Goal: Transaction & Acquisition: Purchase product/service

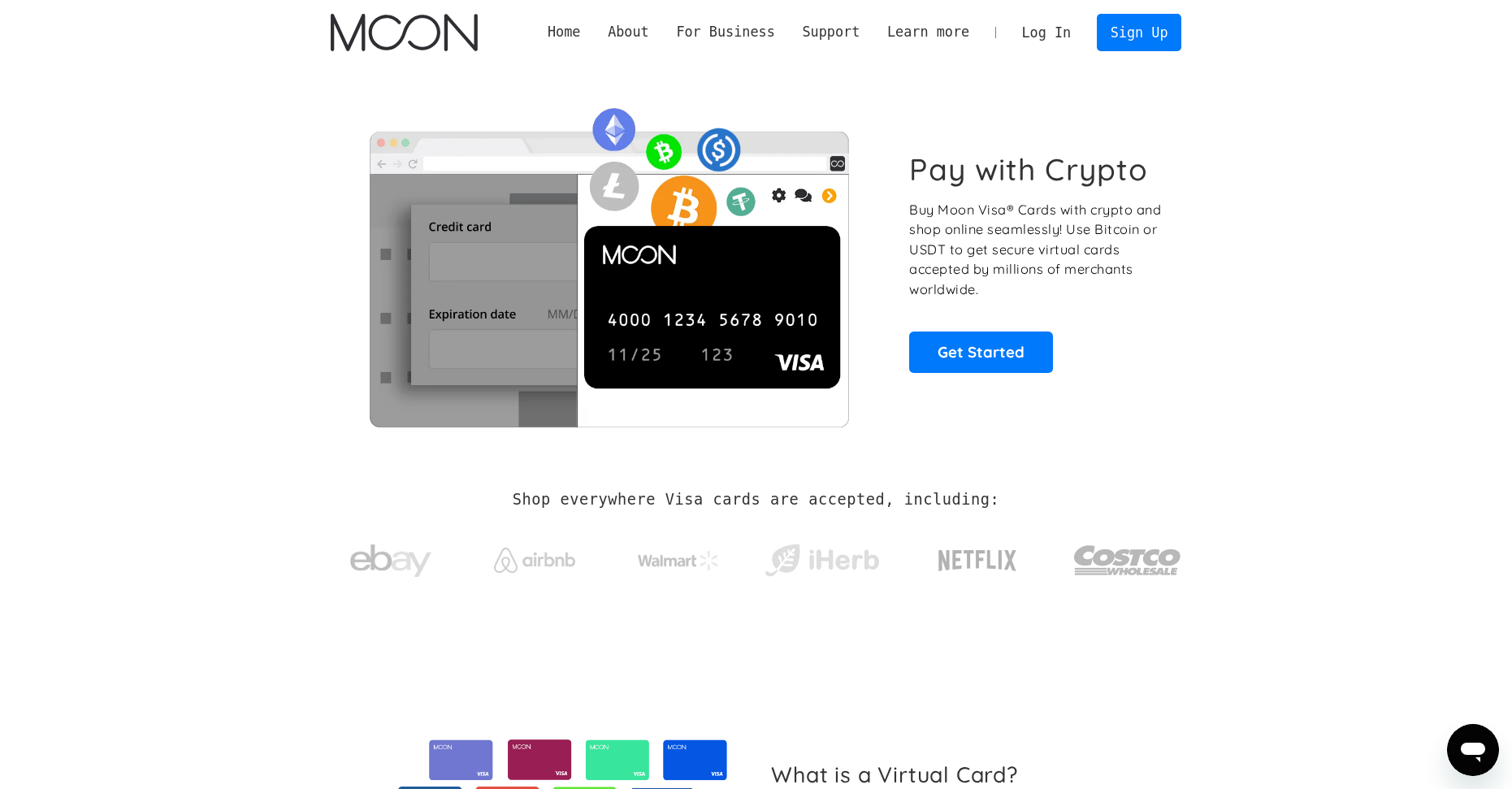
click at [1059, 31] on link "Log In" at bounding box center [1046, 32] width 76 height 36
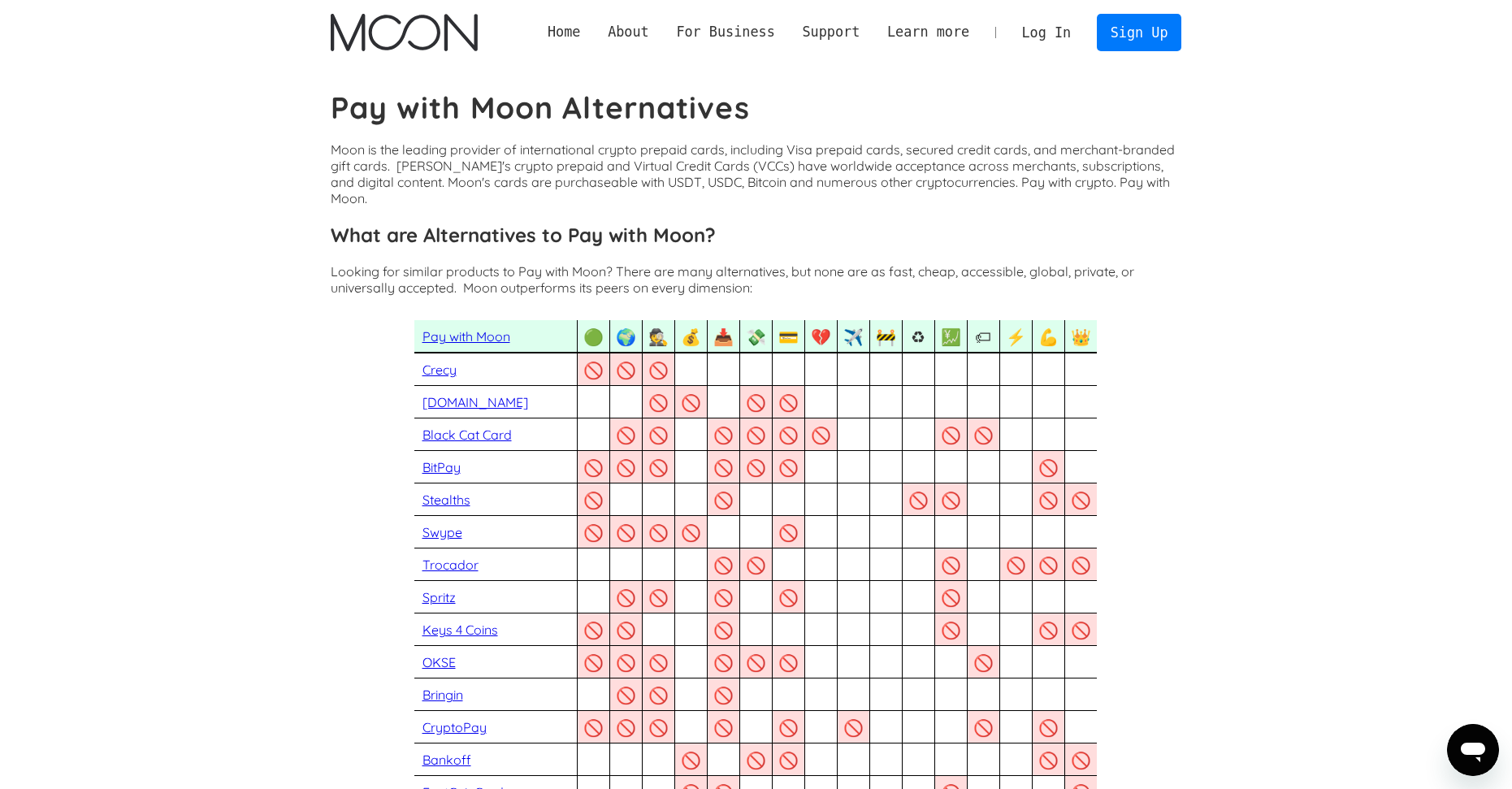
click at [692, 173] on p "Moon is the leading provider of international crypto prepaid cards, including V…" at bounding box center [756, 174] width 850 height 65
drag, startPoint x: 692, startPoint y: 173, endPoint x: 629, endPoint y: 170, distance: 63.1
click at [629, 163] on p "Moon is the leading provider of international crypto prepaid cards, including V…" at bounding box center [756, 174] width 850 height 65
click at [1032, 168] on p "Moon is the leading provider of international crypto prepaid cards, including V…" at bounding box center [756, 174] width 850 height 65
click at [655, 360] on div "🚫" at bounding box center [659, 370] width 20 height 20
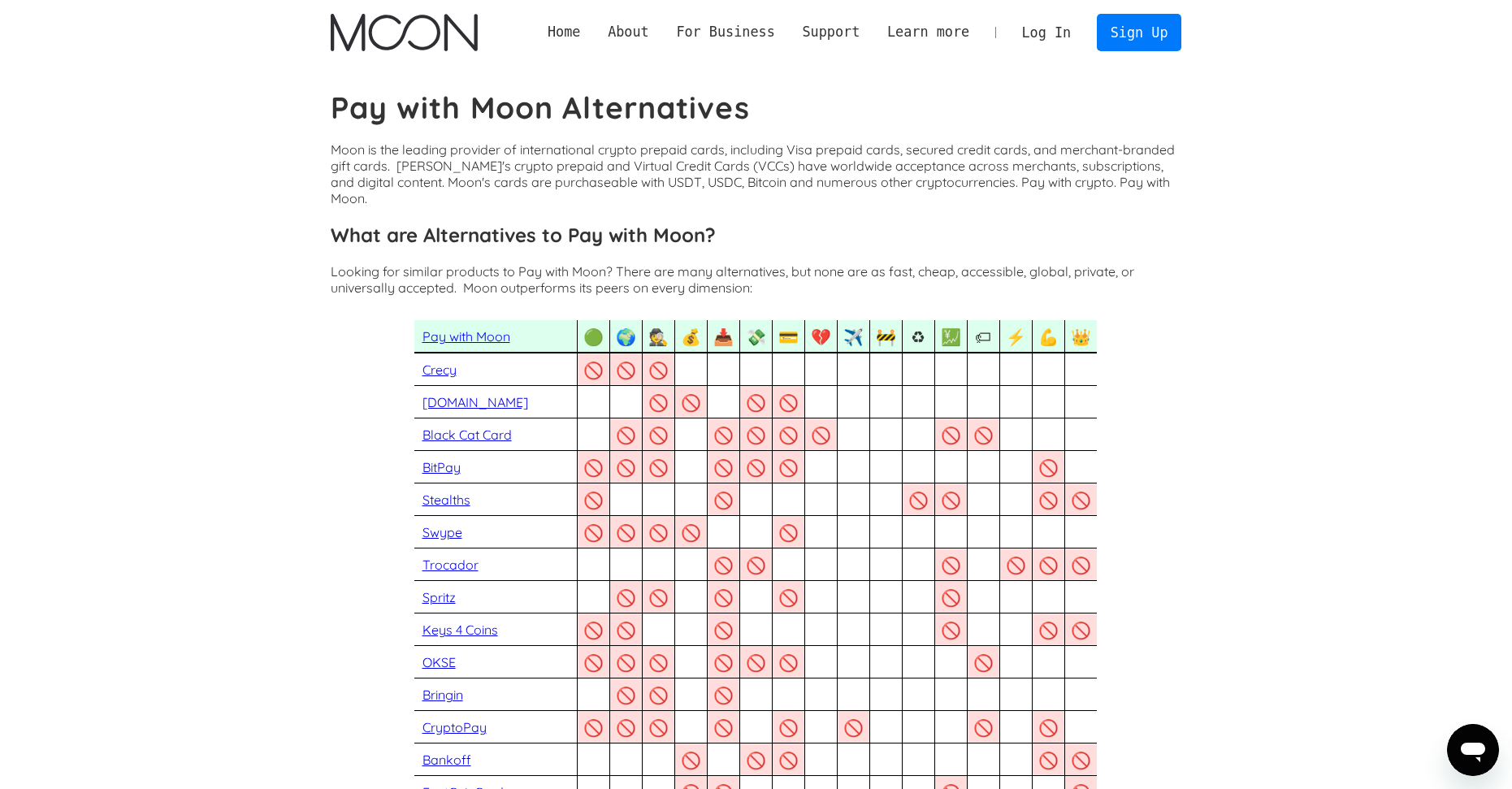
click at [1056, 41] on link "Log In" at bounding box center [1046, 32] width 76 height 36
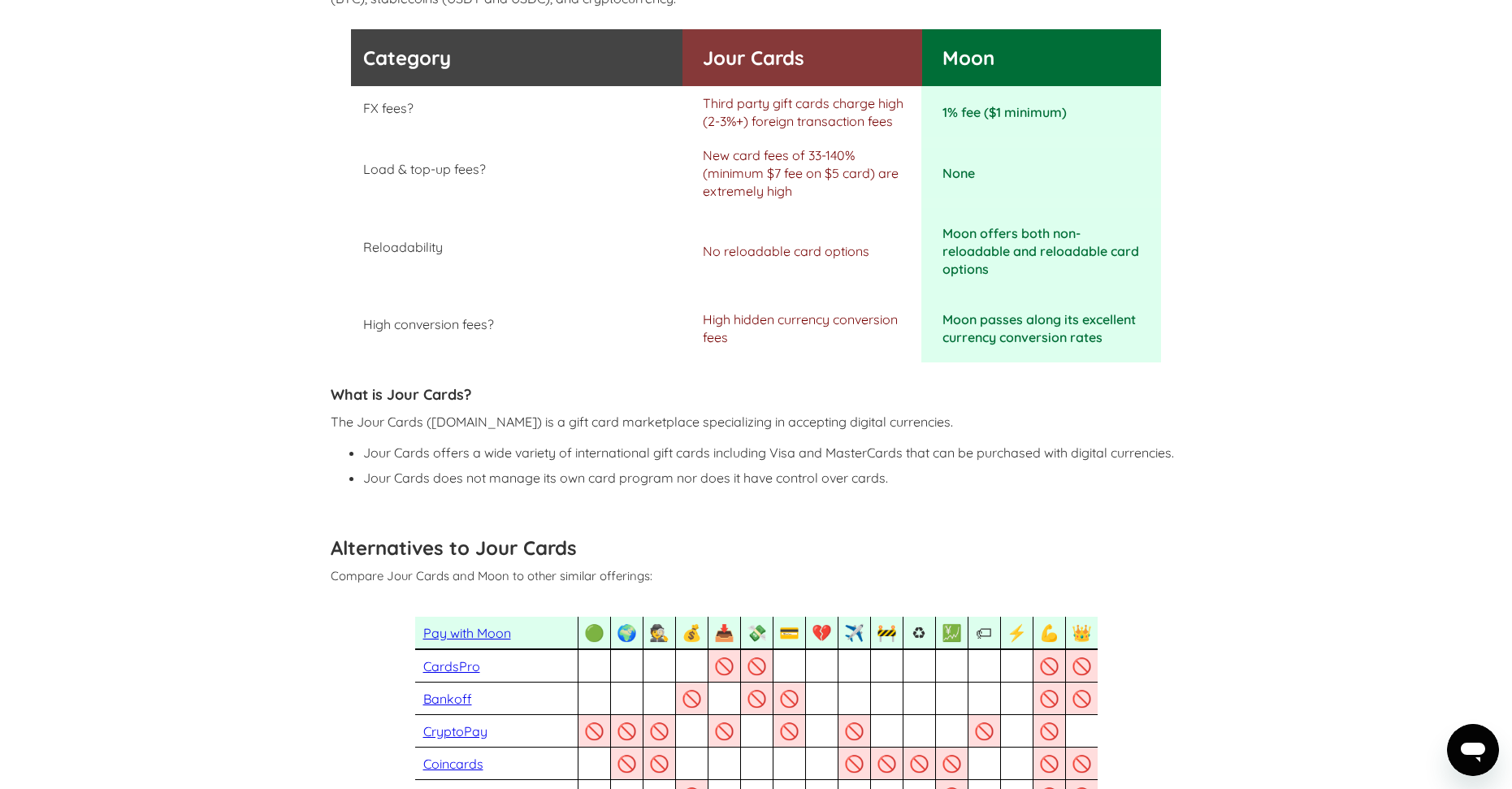
scroll to position [487, 0]
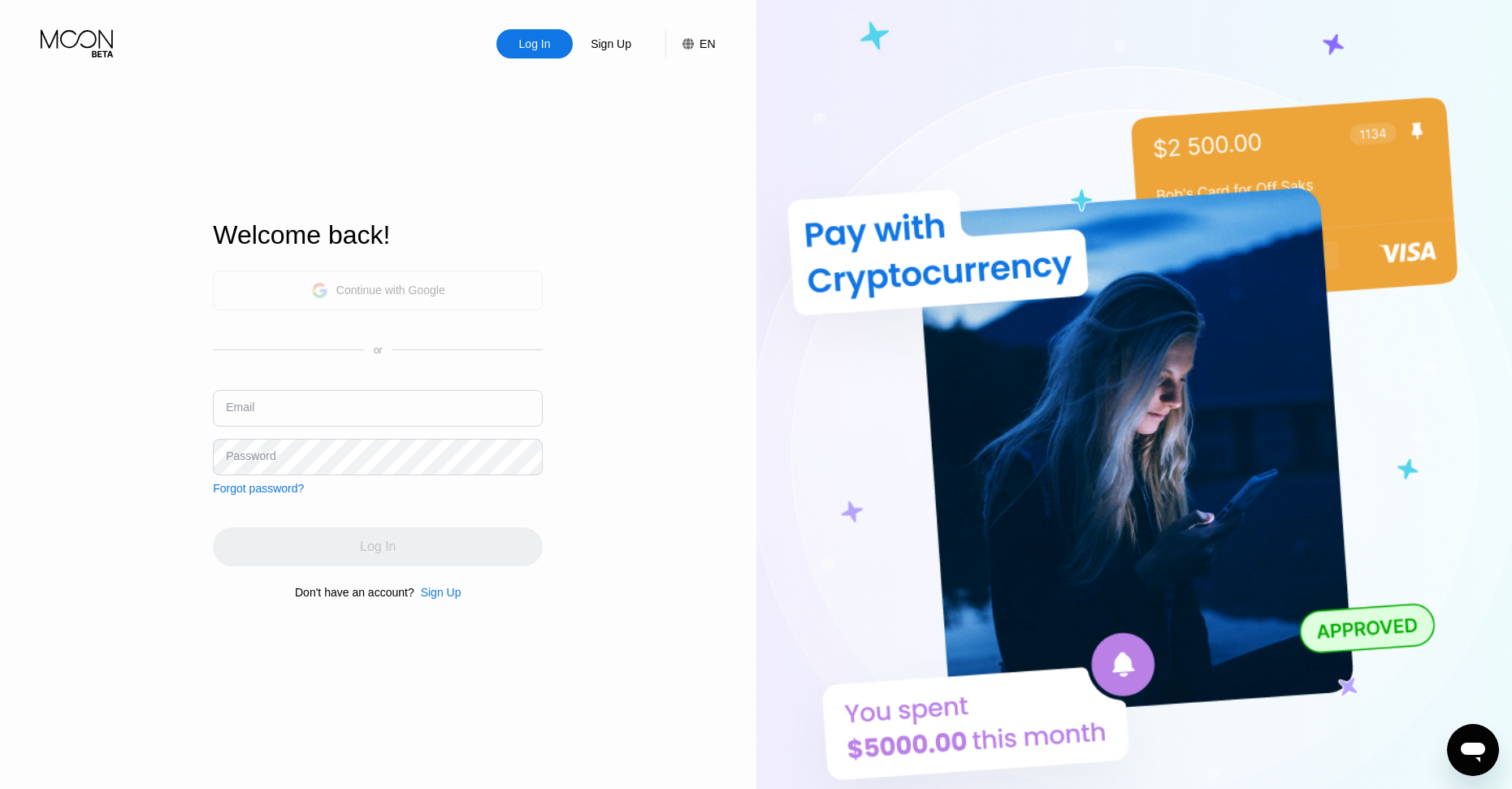
click at [439, 283] on div "Continue with Google" at bounding box center [390, 290] width 109 height 13
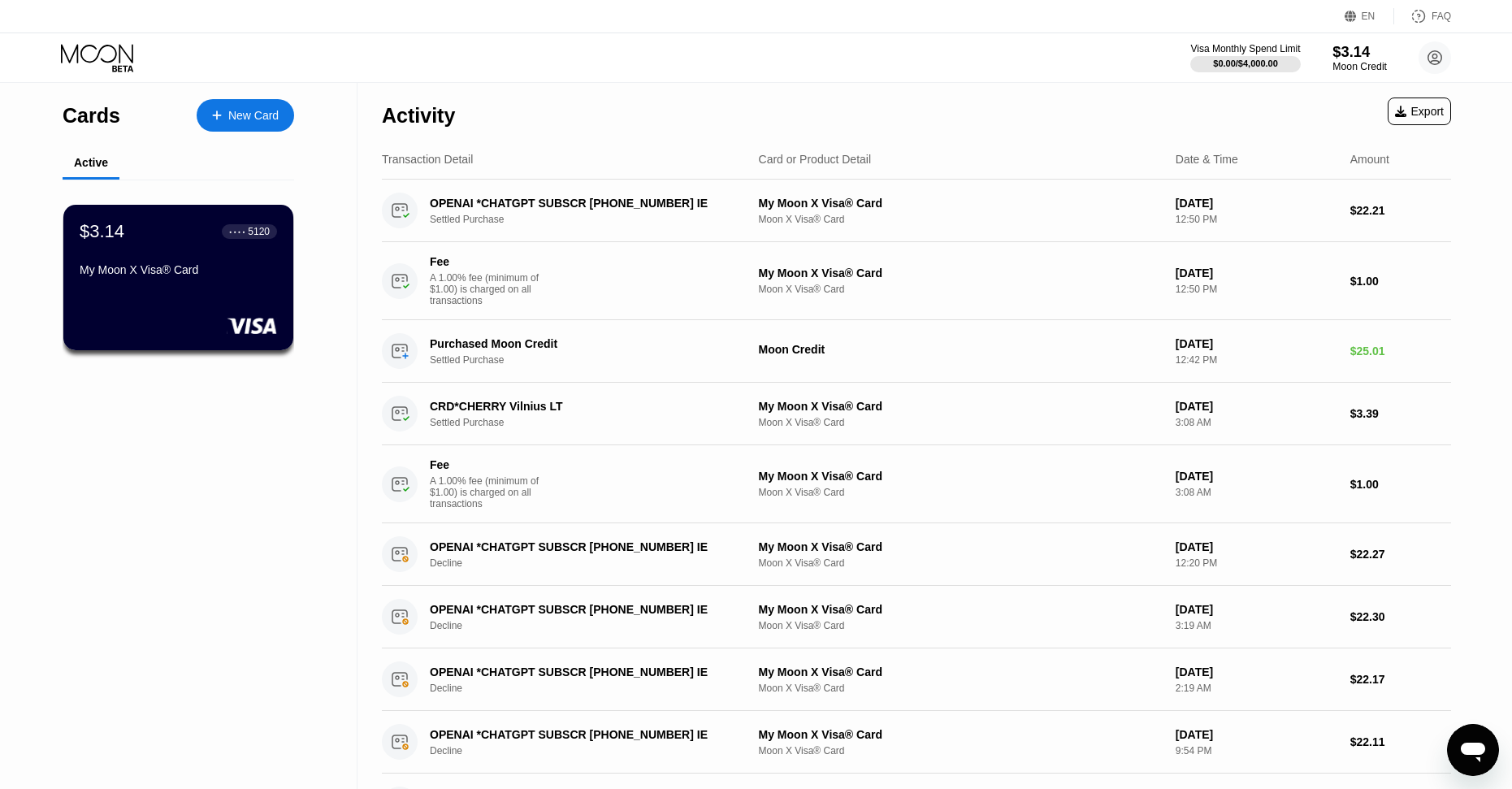
click at [1357, 49] on div "$3.14" at bounding box center [1359, 52] width 54 height 17
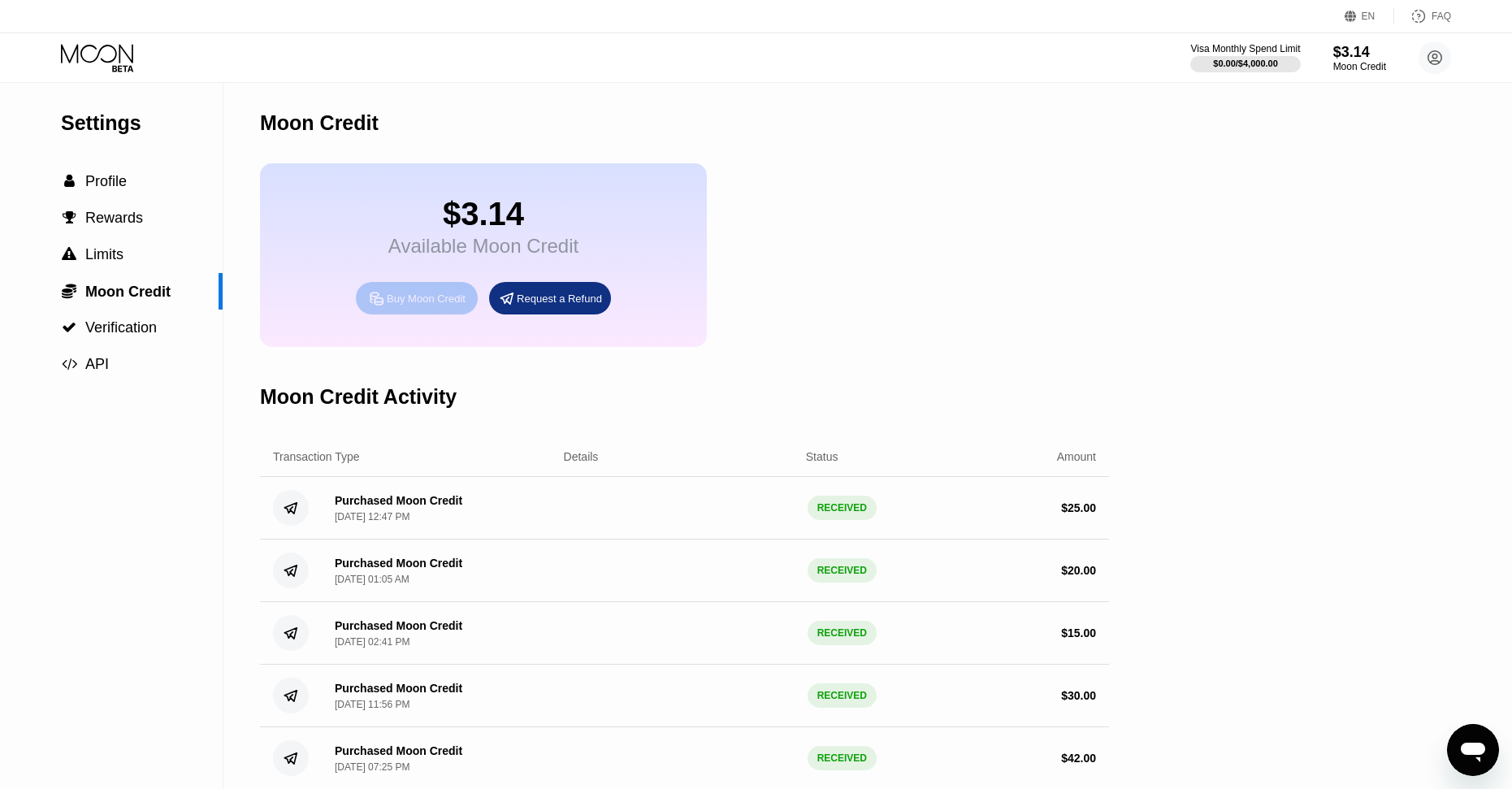
click at [424, 305] on div "Buy Moon Credit" at bounding box center [426, 298] width 79 height 14
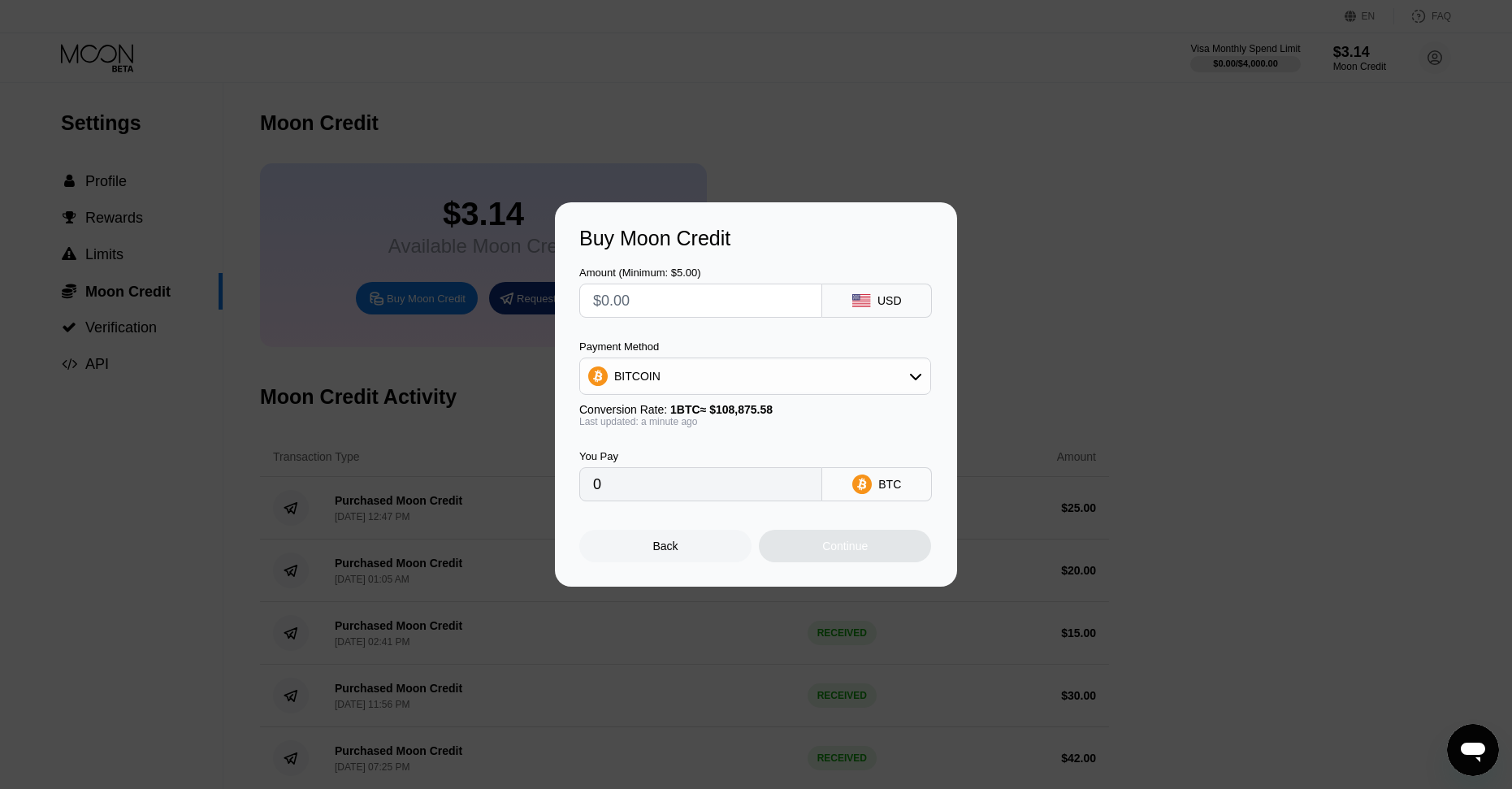
click at [778, 385] on div "BITCOIN" at bounding box center [755, 376] width 350 height 33
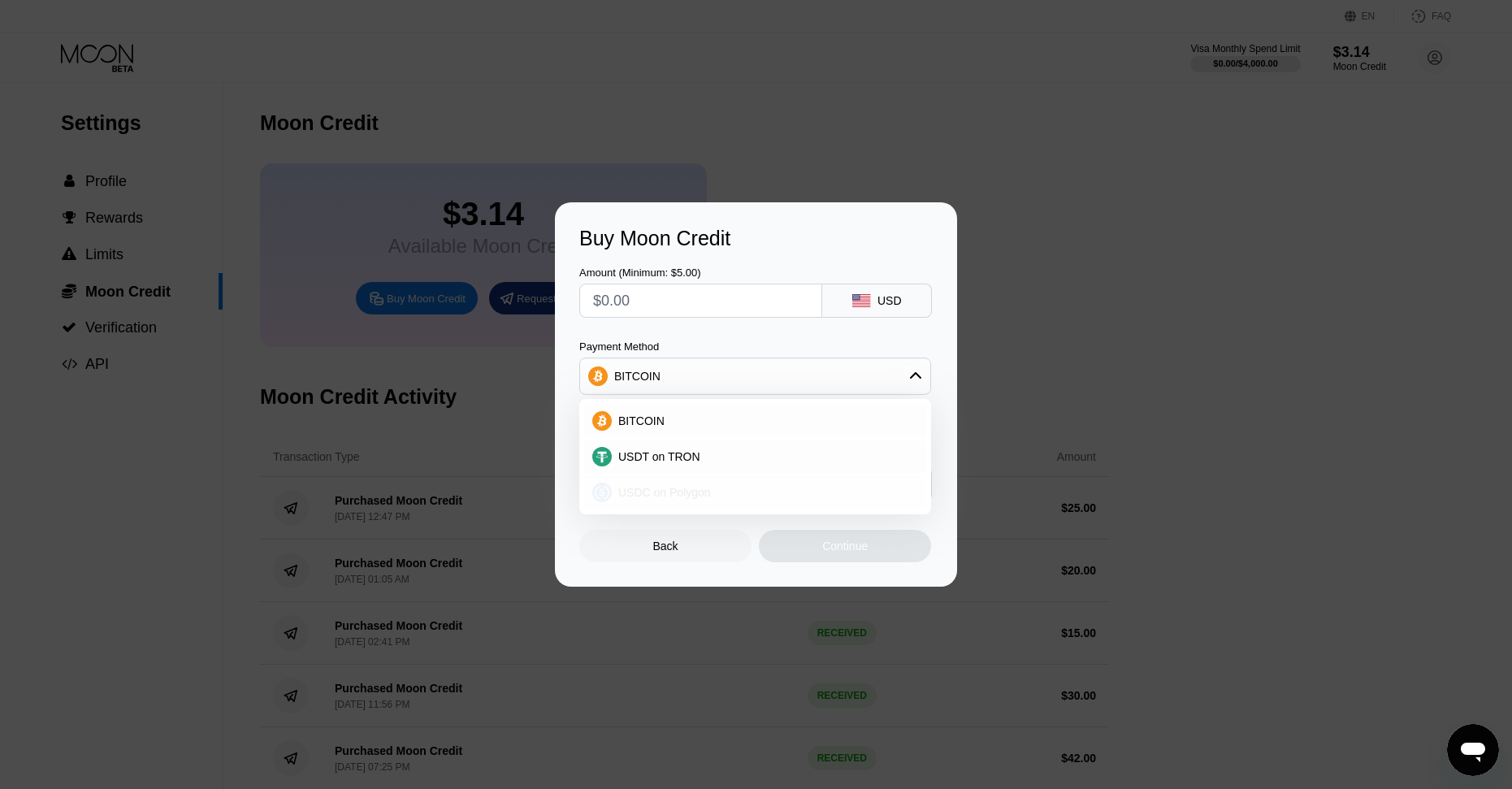
click at [688, 498] on span "USDC on Polygon" at bounding box center [664, 492] width 93 height 13
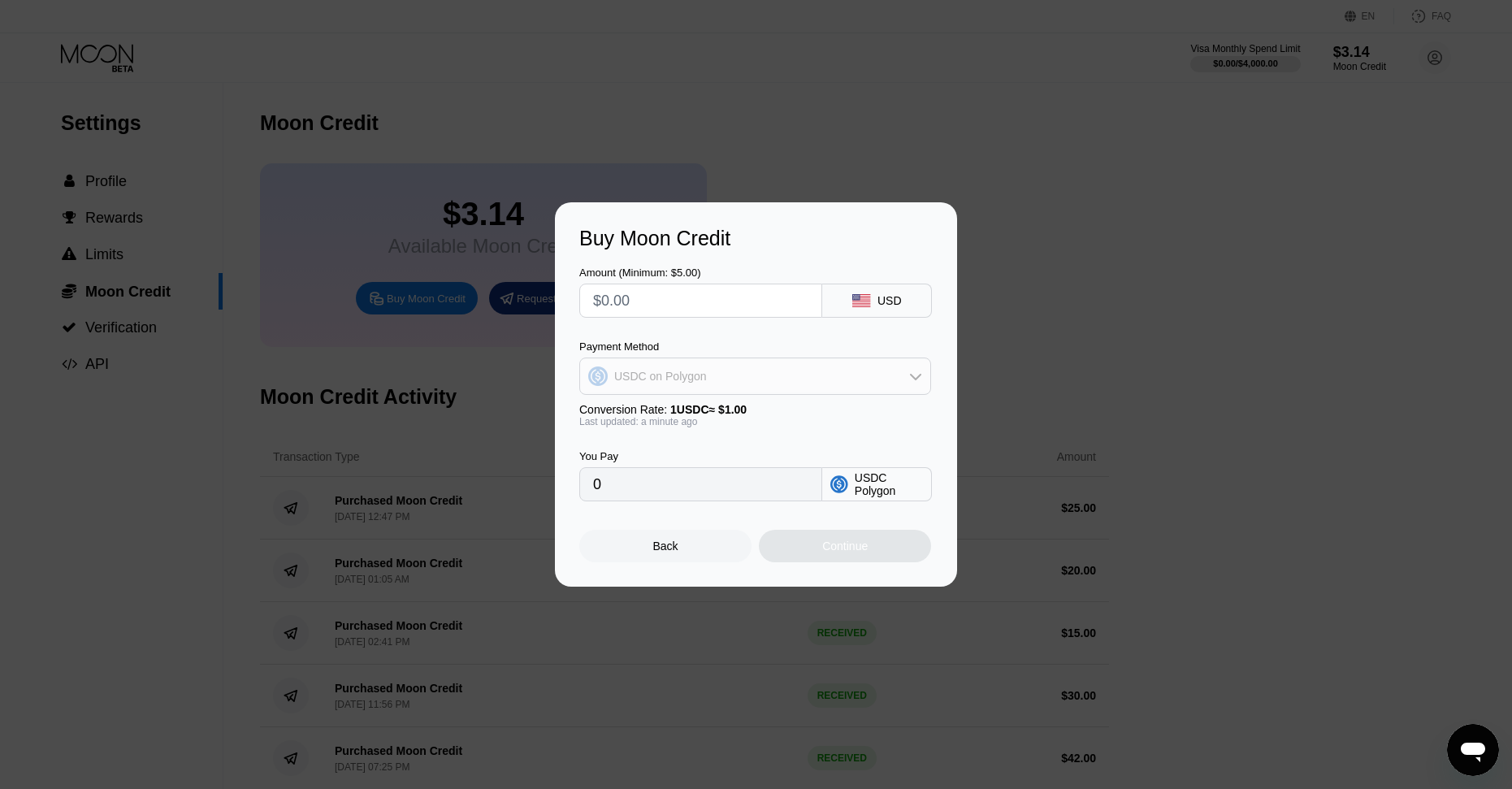
click at [713, 382] on div "USDC on Polygon" at bounding box center [755, 376] width 350 height 33
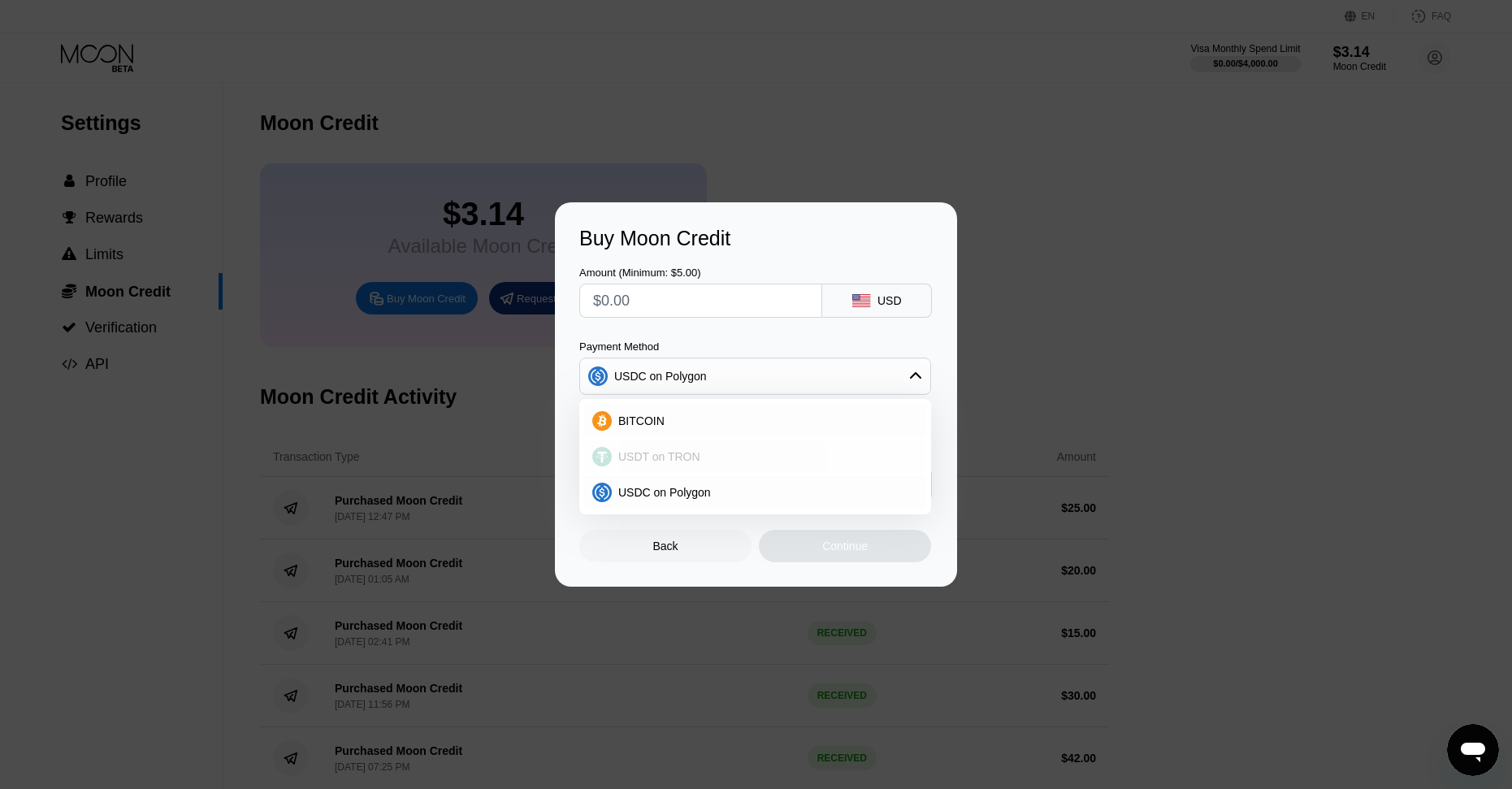
click at [703, 463] on div "USDT on TRON" at bounding box center [765, 457] width 306 height 13
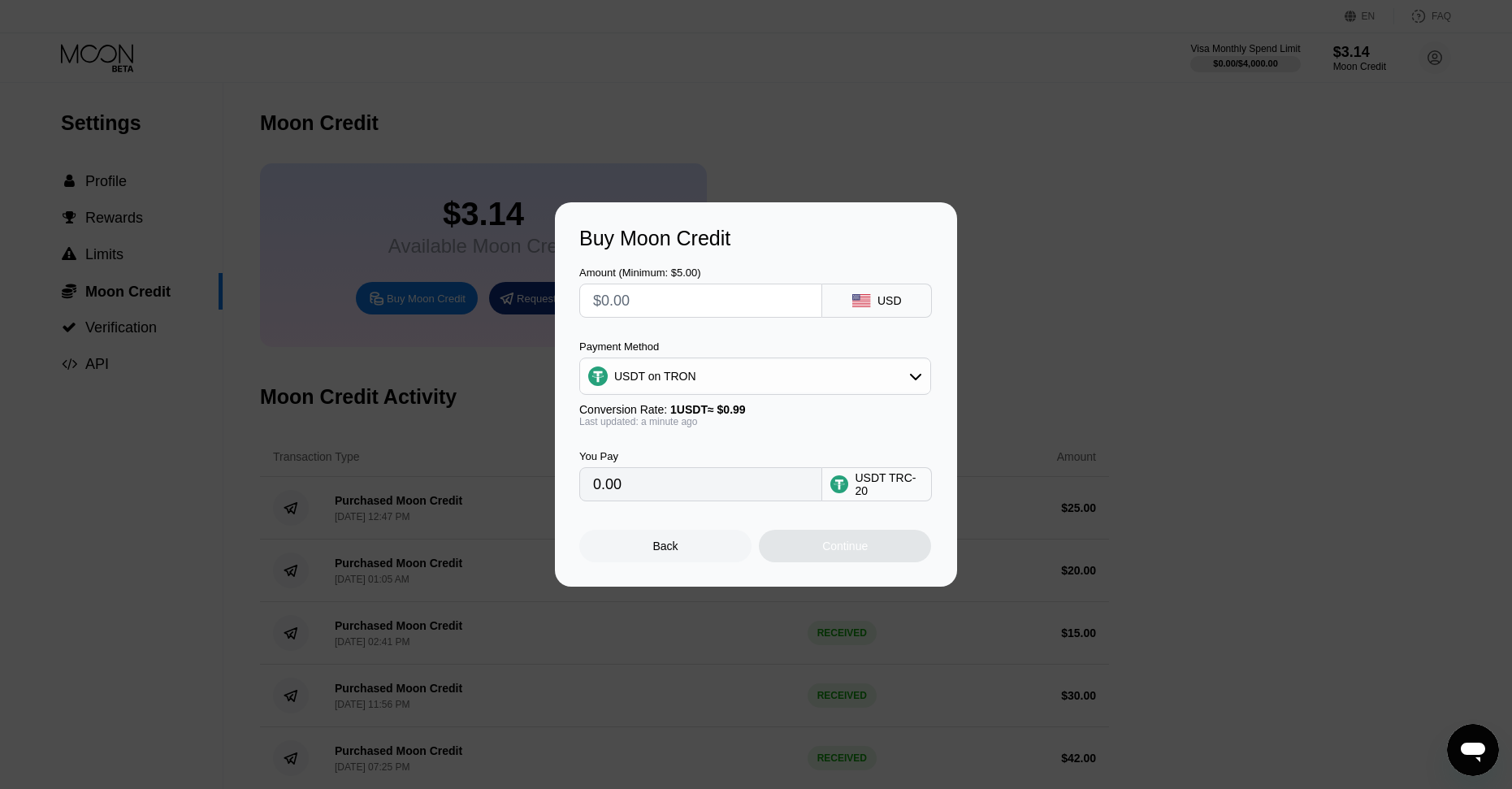
click at [668, 365] on div "USDT on TRON" at bounding box center [755, 376] width 350 height 33
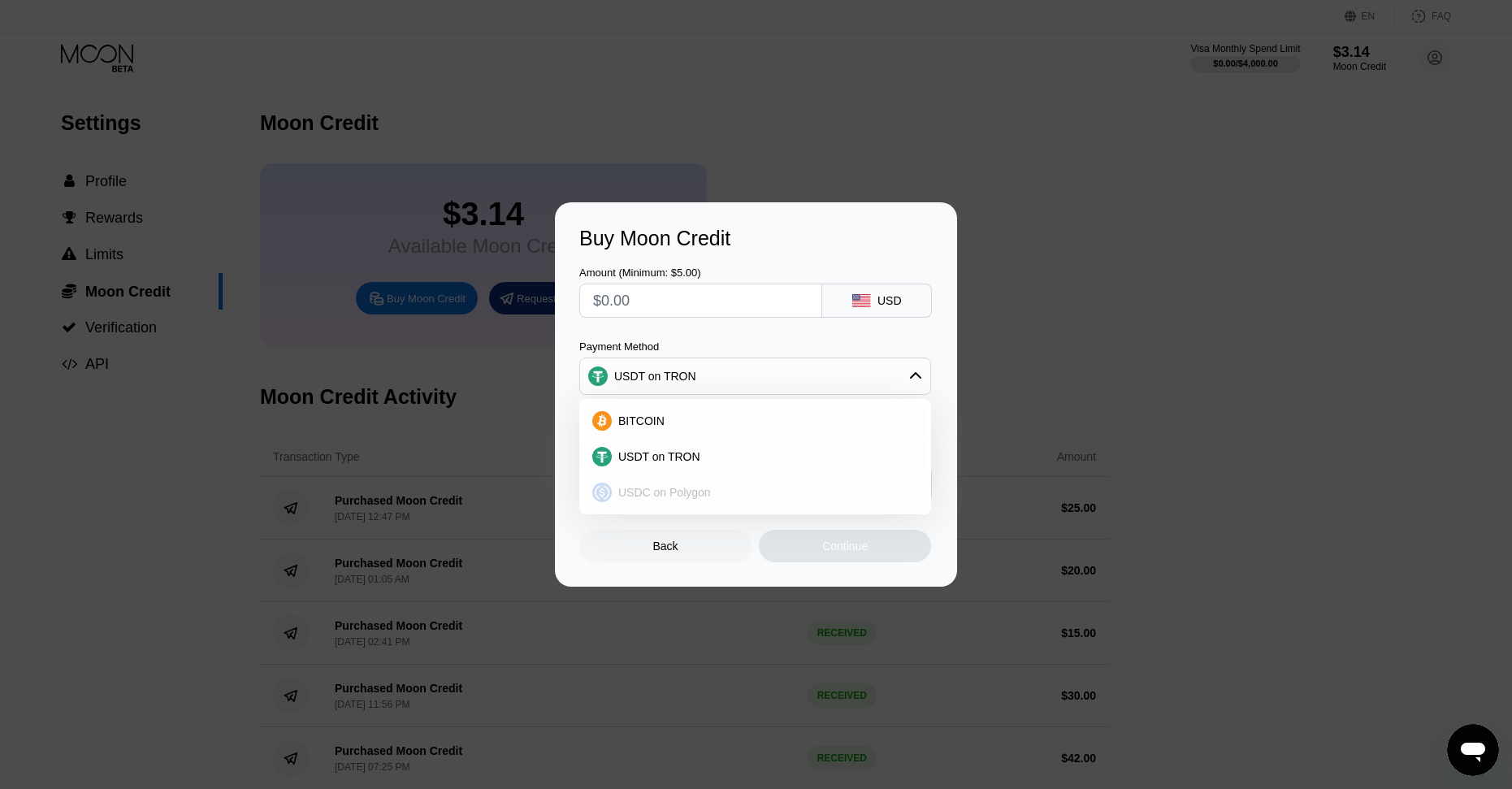
click at [711, 489] on div "USDC on Polygon" at bounding box center [765, 492] width 306 height 13
type input "0"
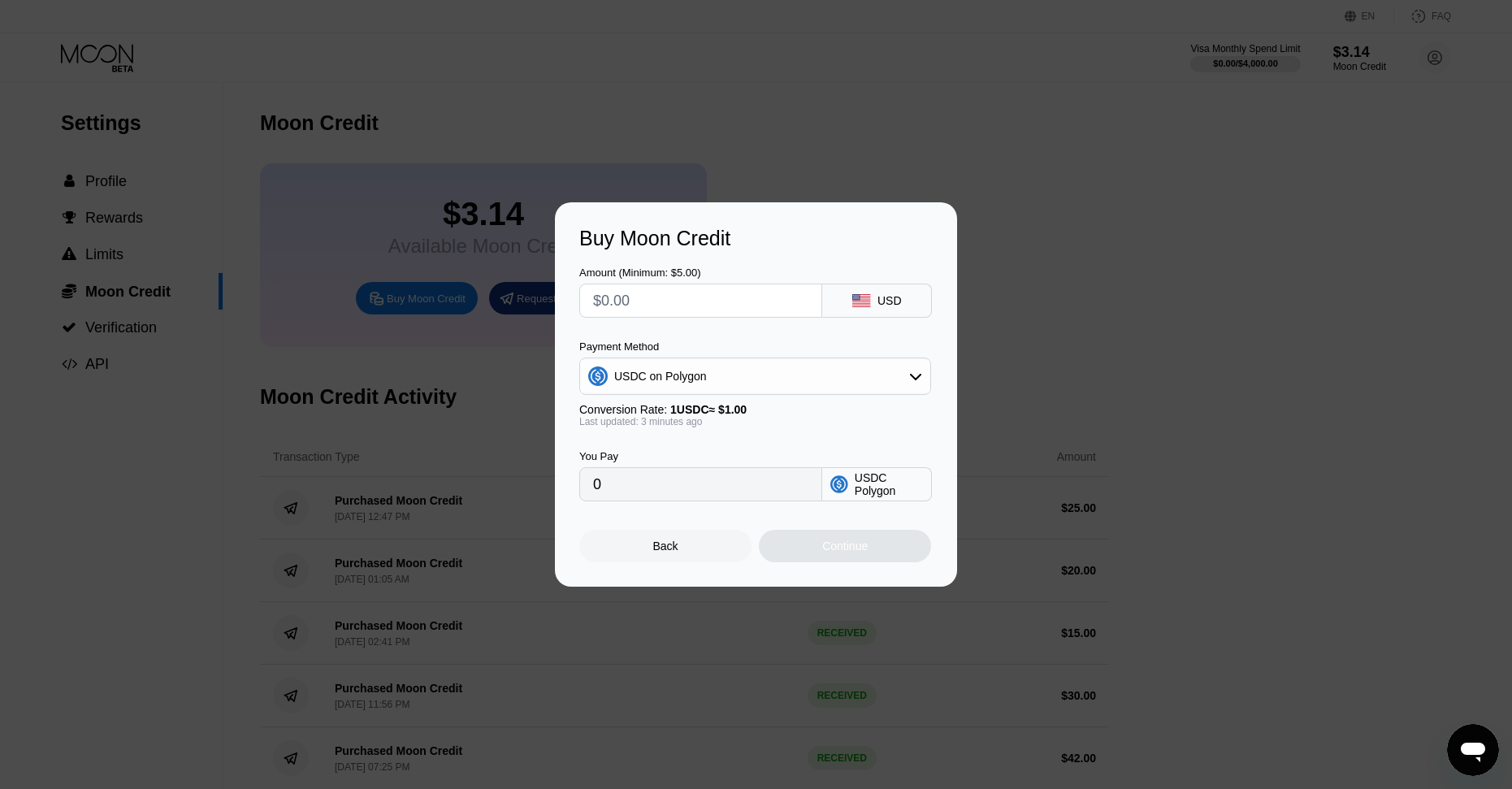
click at [732, 443] on div "You Pay 0 USDC Polygon" at bounding box center [756, 464] width 354 height 74
click at [716, 486] on input "0" at bounding box center [701, 484] width 216 height 33
drag, startPoint x: 679, startPoint y: 496, endPoint x: 669, endPoint y: 499, distance: 10.4
click at [669, 499] on input "0" at bounding box center [701, 484] width 216 height 33
click at [664, 494] on input "0" at bounding box center [701, 484] width 216 height 33
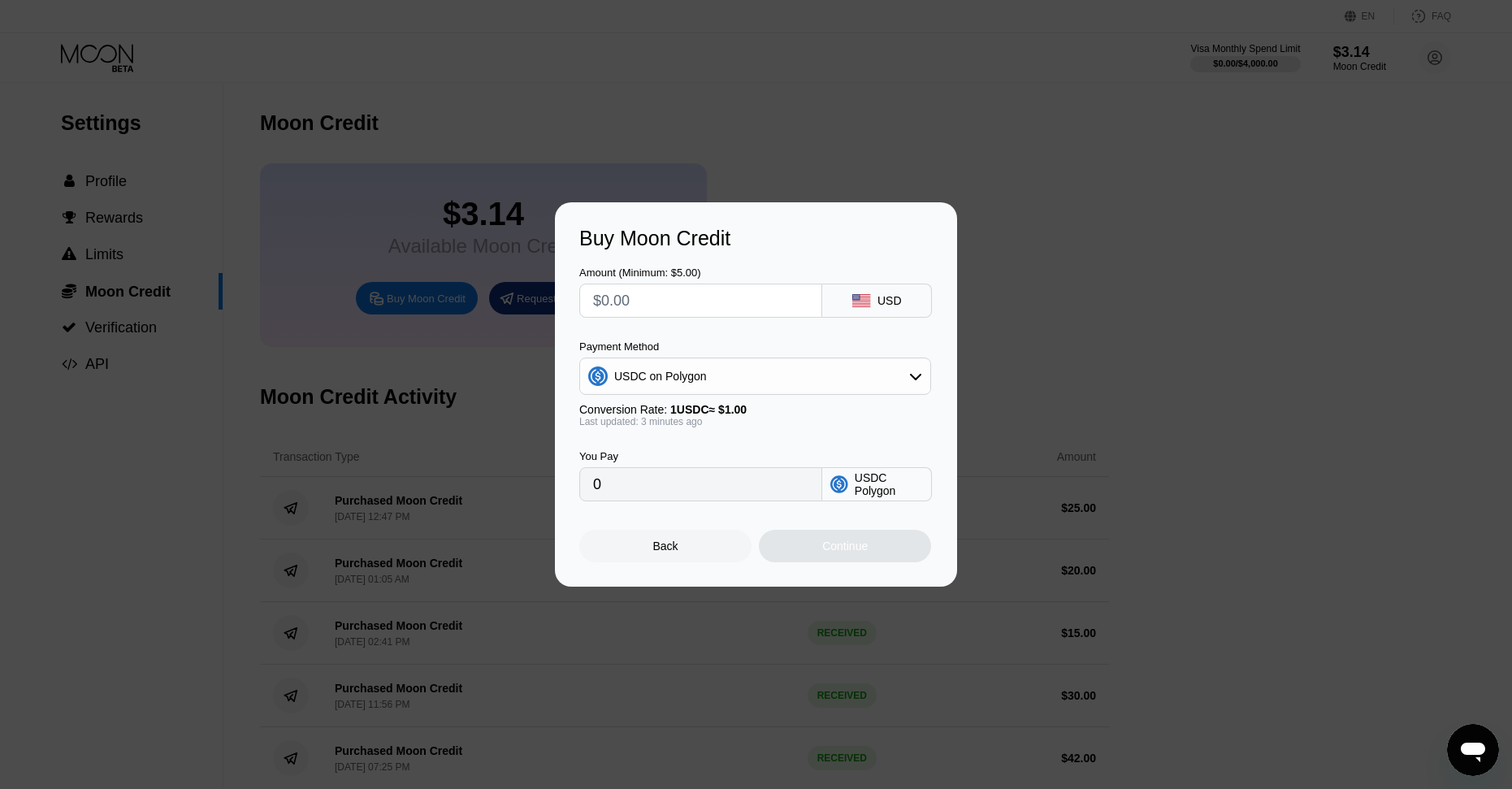
click at [668, 486] on input "0" at bounding box center [701, 484] width 216 height 33
click at [626, 314] on input "text" at bounding box center [701, 300] width 216 height 33
type input "$2"
type input "2.00000000"
type input "$20"
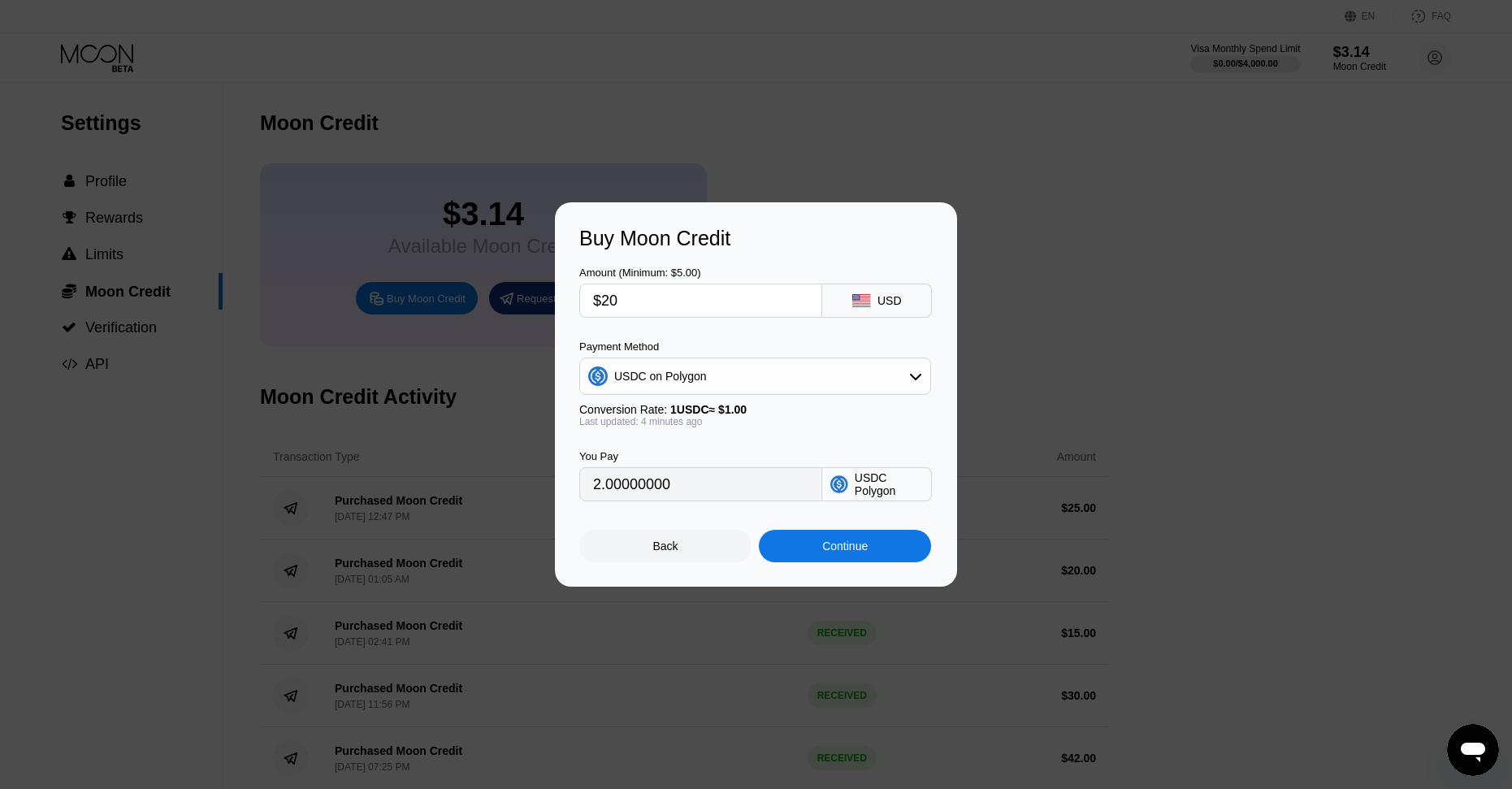
type input "20.00000000"
type input "$2"
type input "2.00000000"
type input "0"
type input "$19"
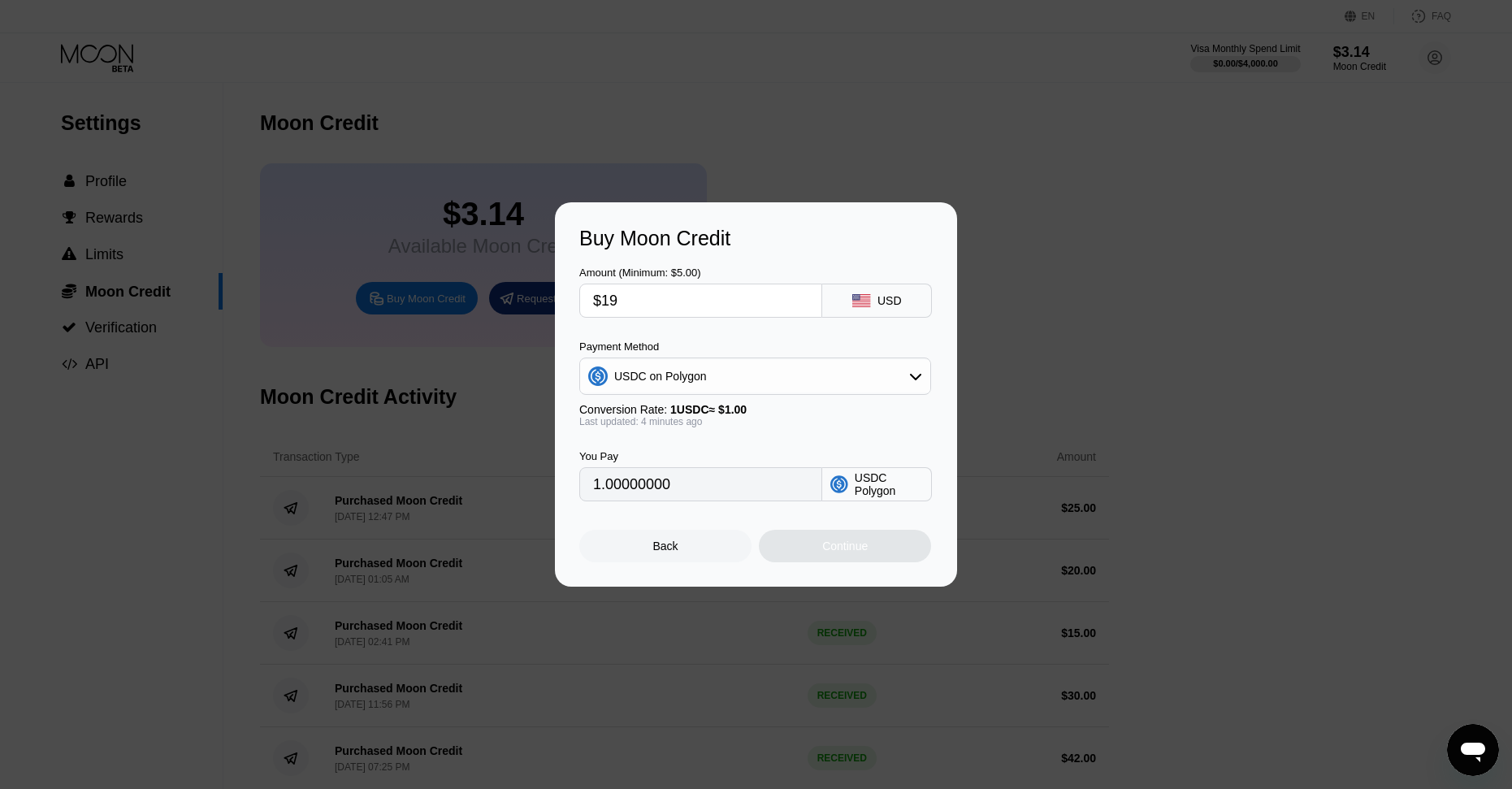
type input "19.00000000"
type input "$19"
click at [842, 547] on div "Continue" at bounding box center [845, 546] width 45 height 13
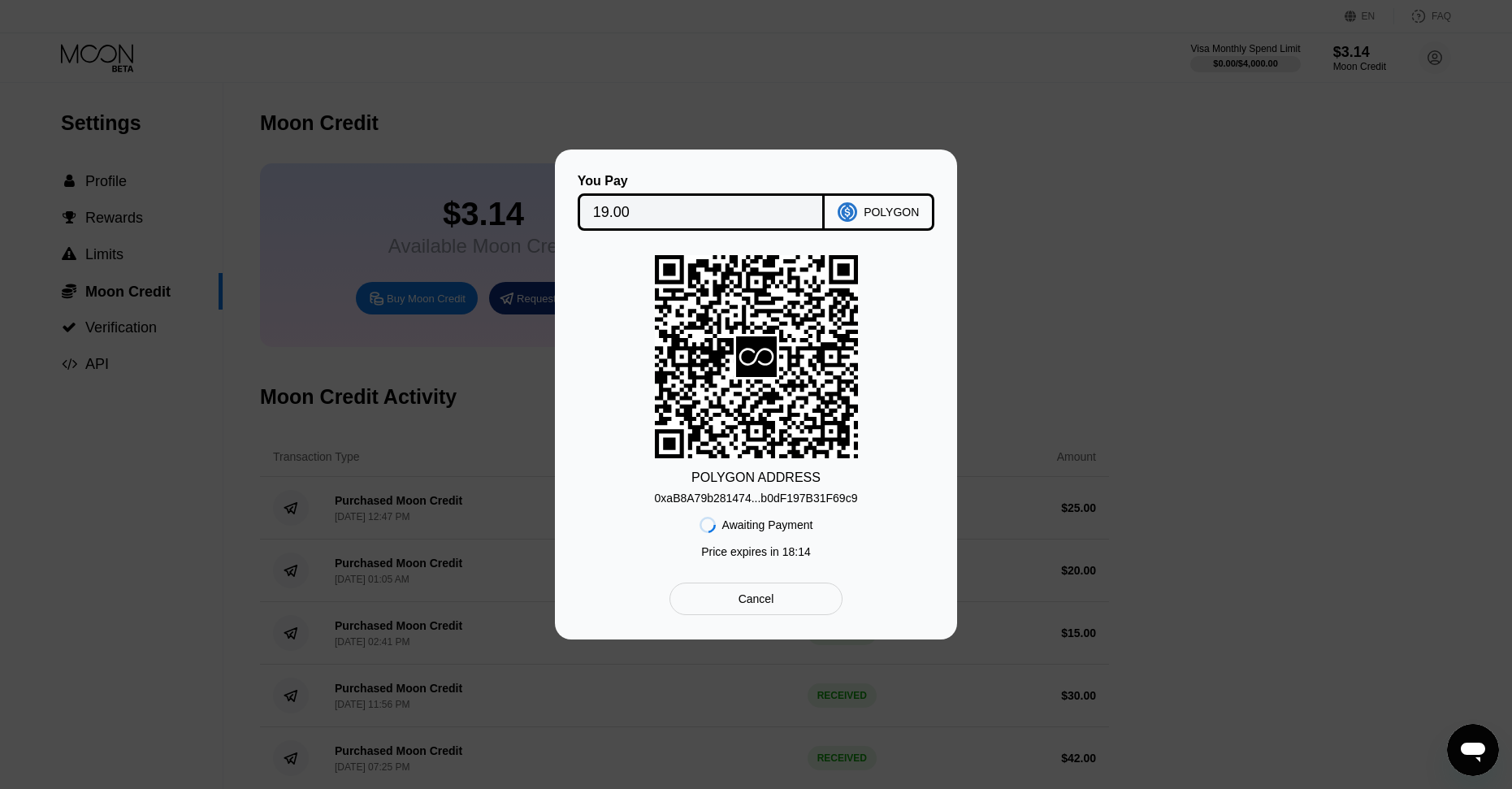
drag, startPoint x: 788, startPoint y: 612, endPoint x: 788, endPoint y: 603, distance: 9.0
click at [788, 610] on div "Cancel" at bounding box center [756, 598] width 173 height 33
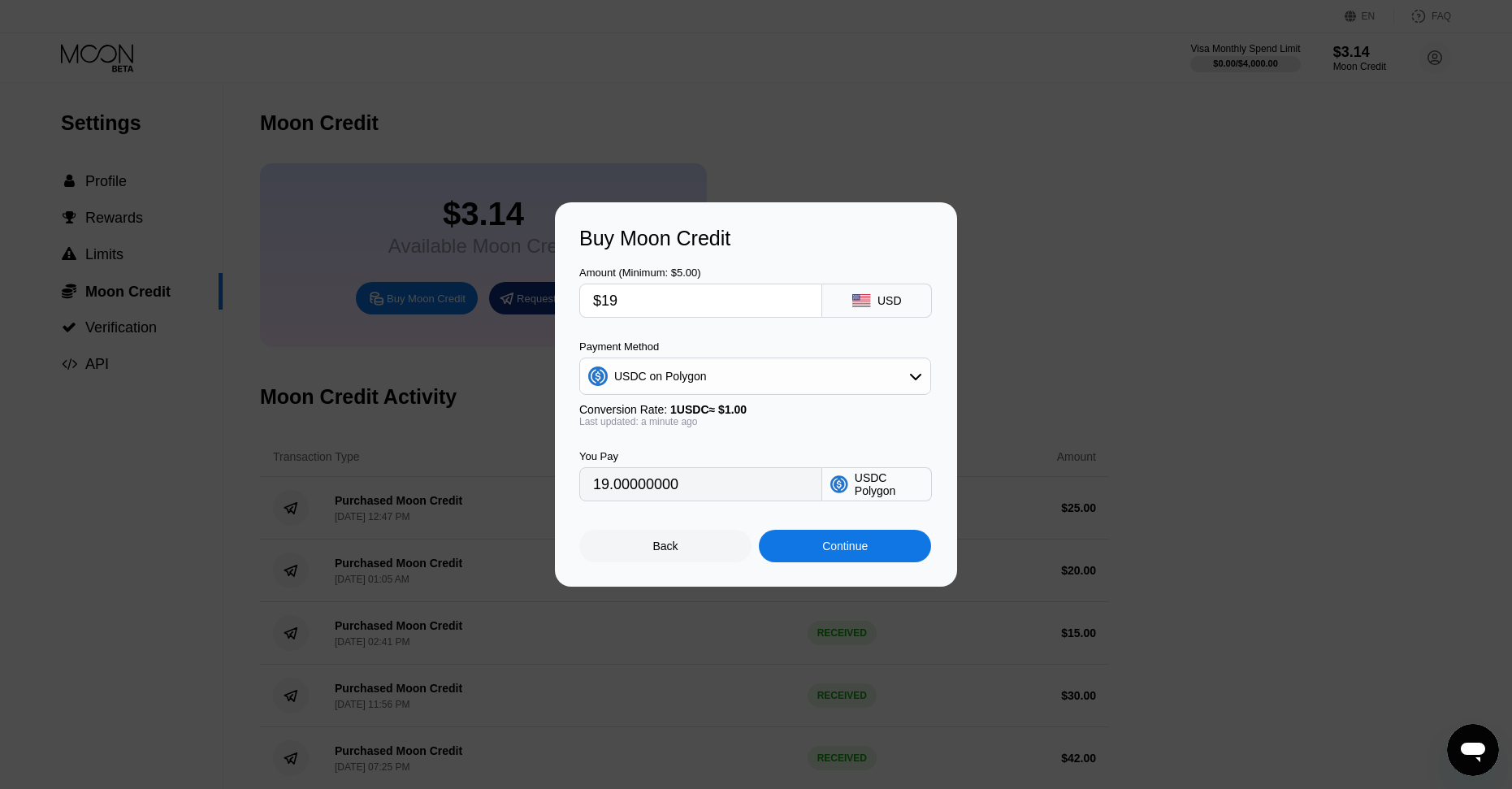
click at [680, 384] on div "USDC on Polygon" at bounding box center [755, 376] width 350 height 33
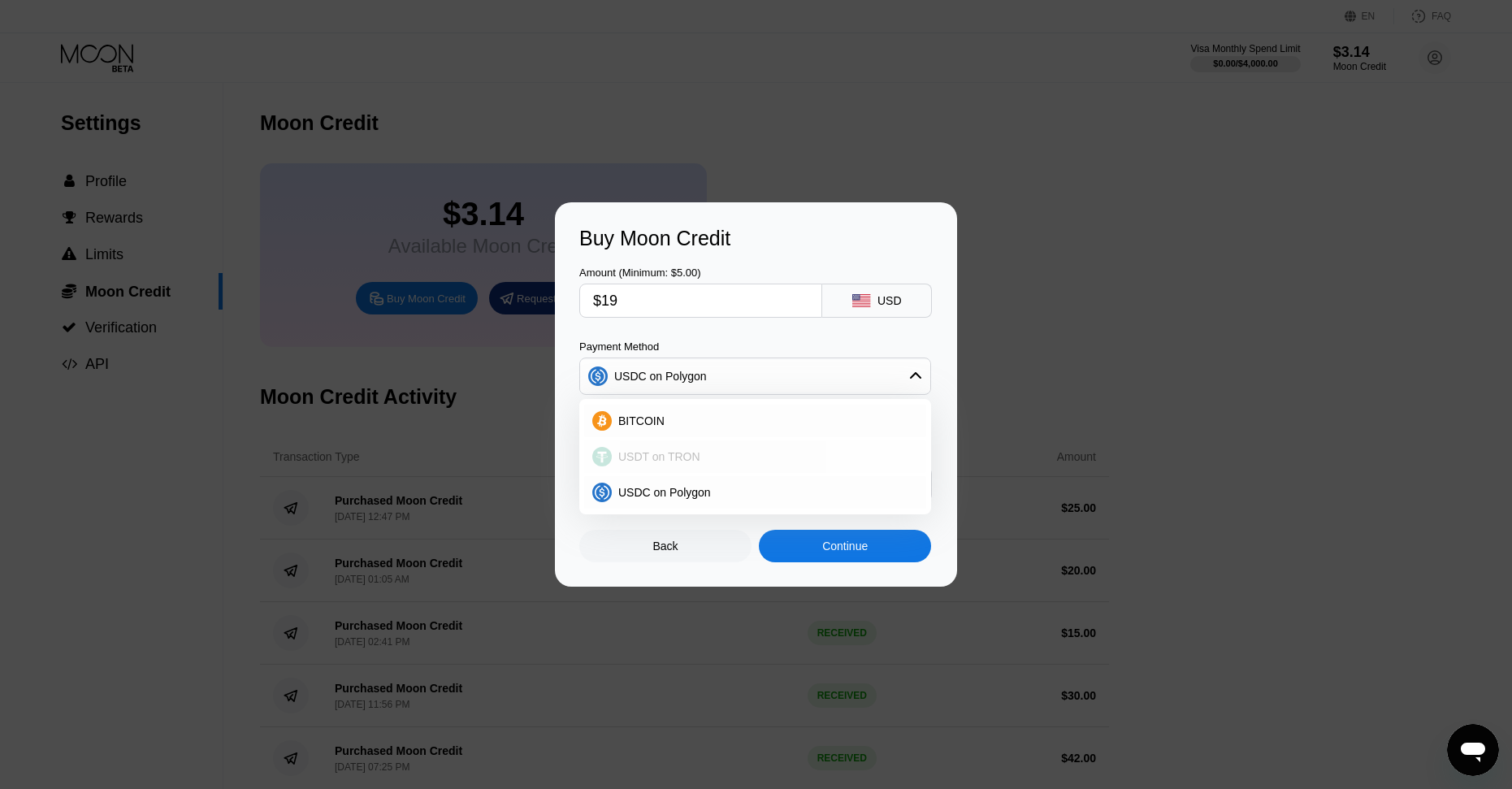
click at [684, 449] on div "USDT on TRON" at bounding box center [755, 456] width 342 height 33
type input "19.19"
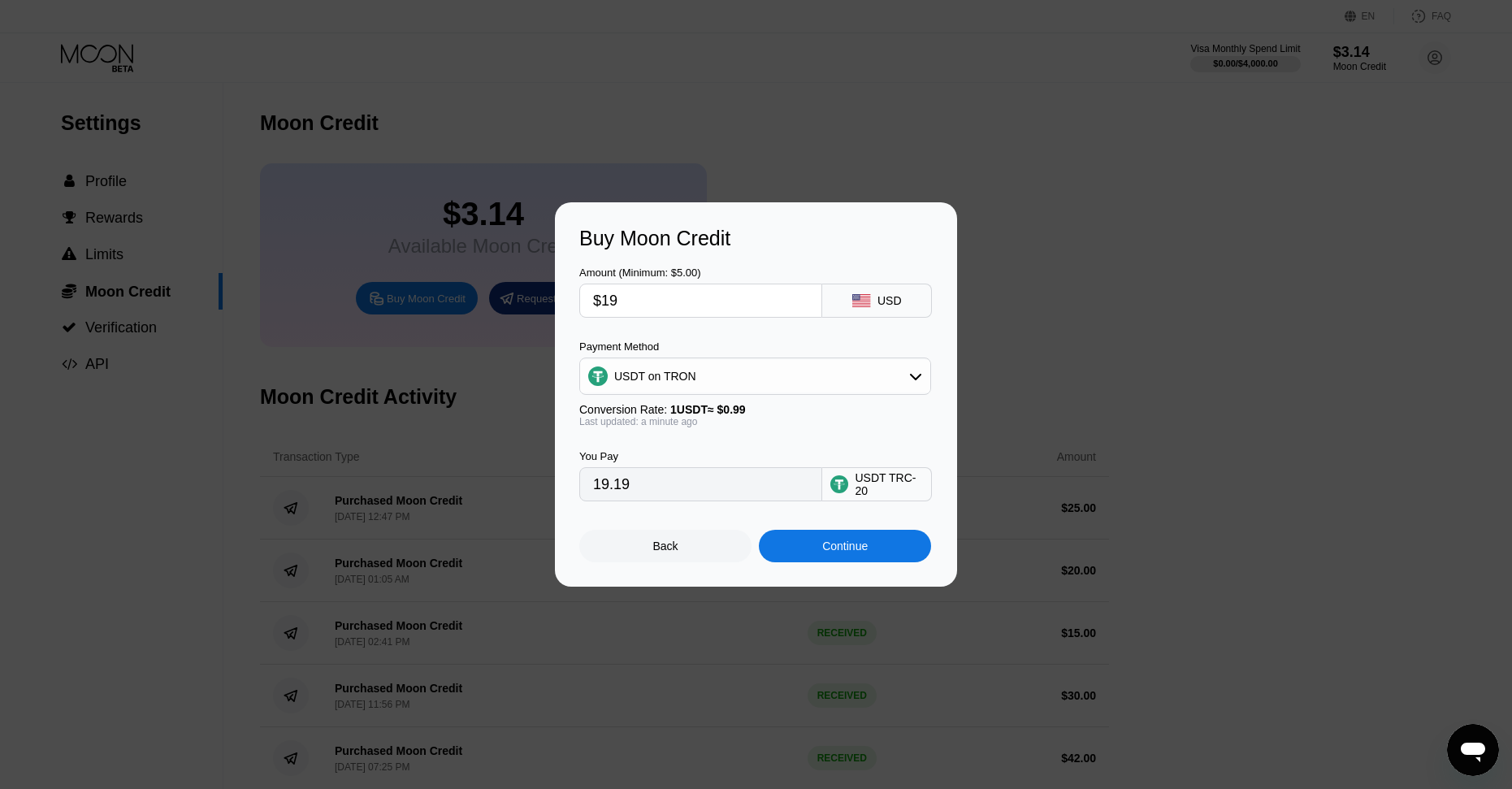
click at [712, 481] on input "19.19" at bounding box center [701, 484] width 216 height 33
click at [868, 552] on div "Continue" at bounding box center [845, 546] width 45 height 13
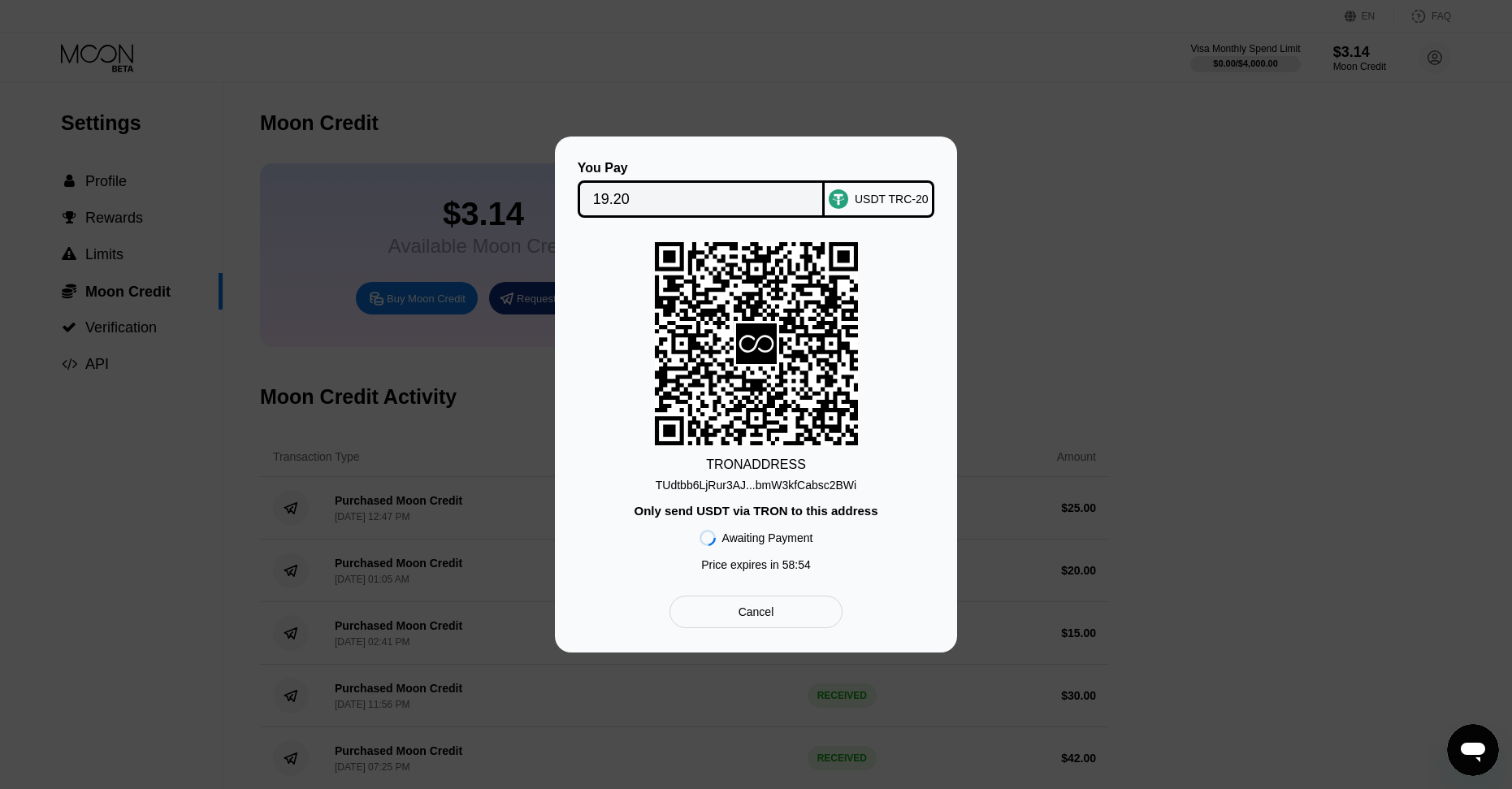
click at [783, 493] on div "TRON ADDRESS TUdtbb6LjRur3AJ...bmW3kfCabsc2BWi Only send USDT via TRON to this …" at bounding box center [756, 410] width 354 height 337
click at [781, 483] on div "TUdtbb6LjRur3AJ...bmW3kfCabsc2BWi" at bounding box center [756, 486] width 201 height 13
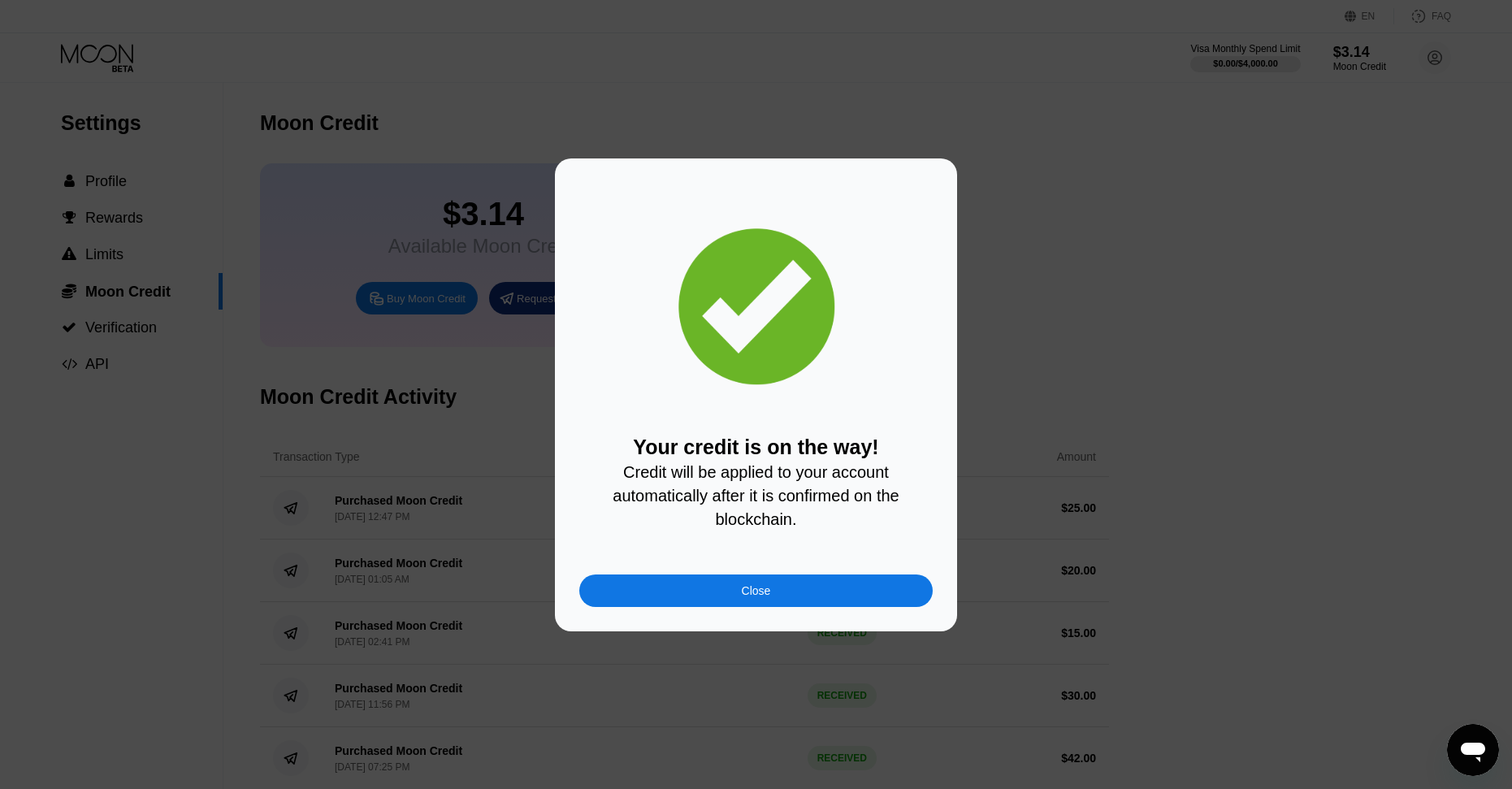
click at [868, 588] on div "Close" at bounding box center [756, 590] width 354 height 33
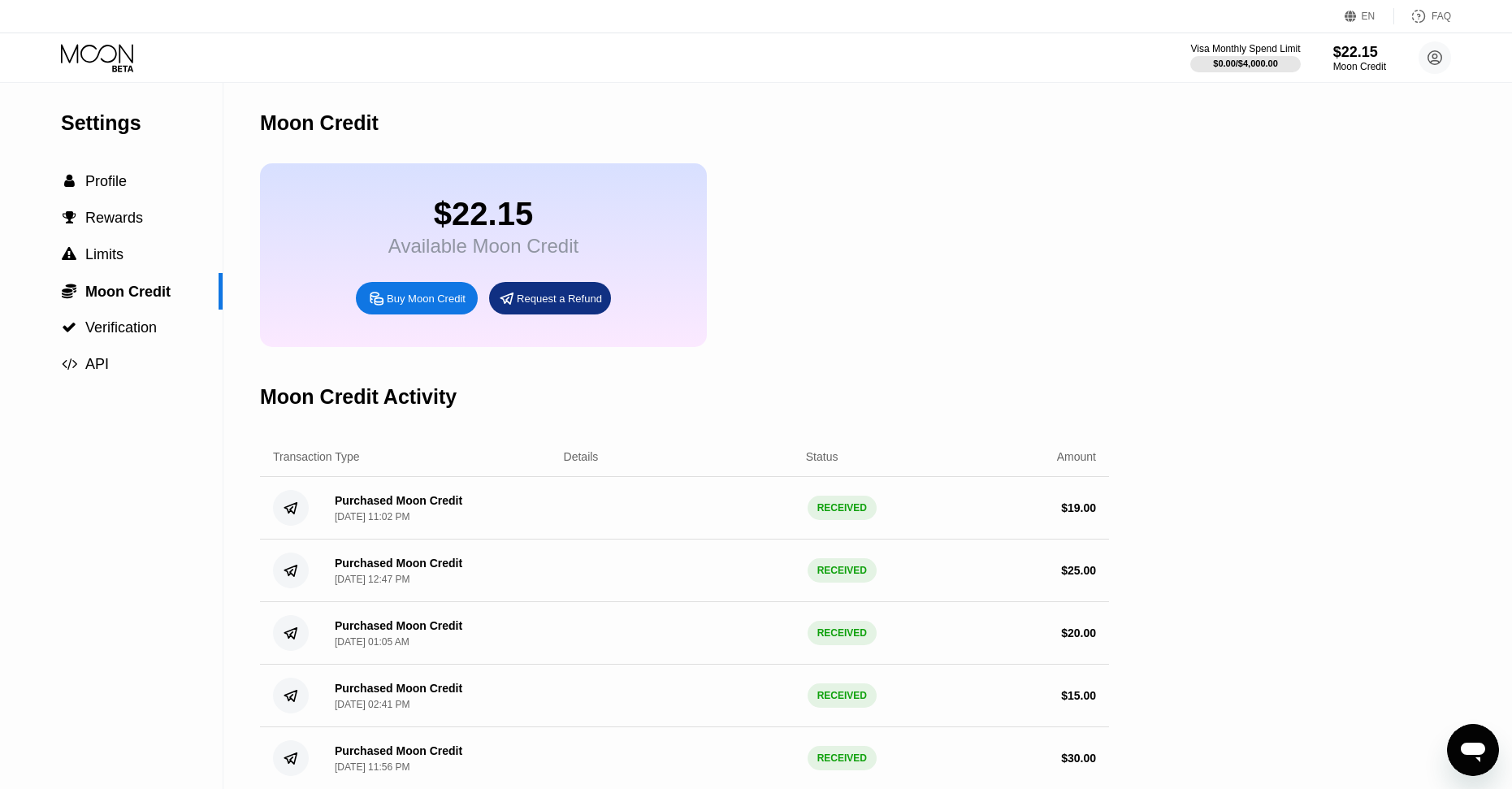
drag, startPoint x: 402, startPoint y: 191, endPoint x: 410, endPoint y: 204, distance: 15.3
click at [403, 191] on div "$22.15 Available Moon Credit Buy Moon Credit Request a Refund" at bounding box center [483, 255] width 447 height 184
click at [124, 189] on span "Profile" at bounding box center [106, 181] width 42 height 16
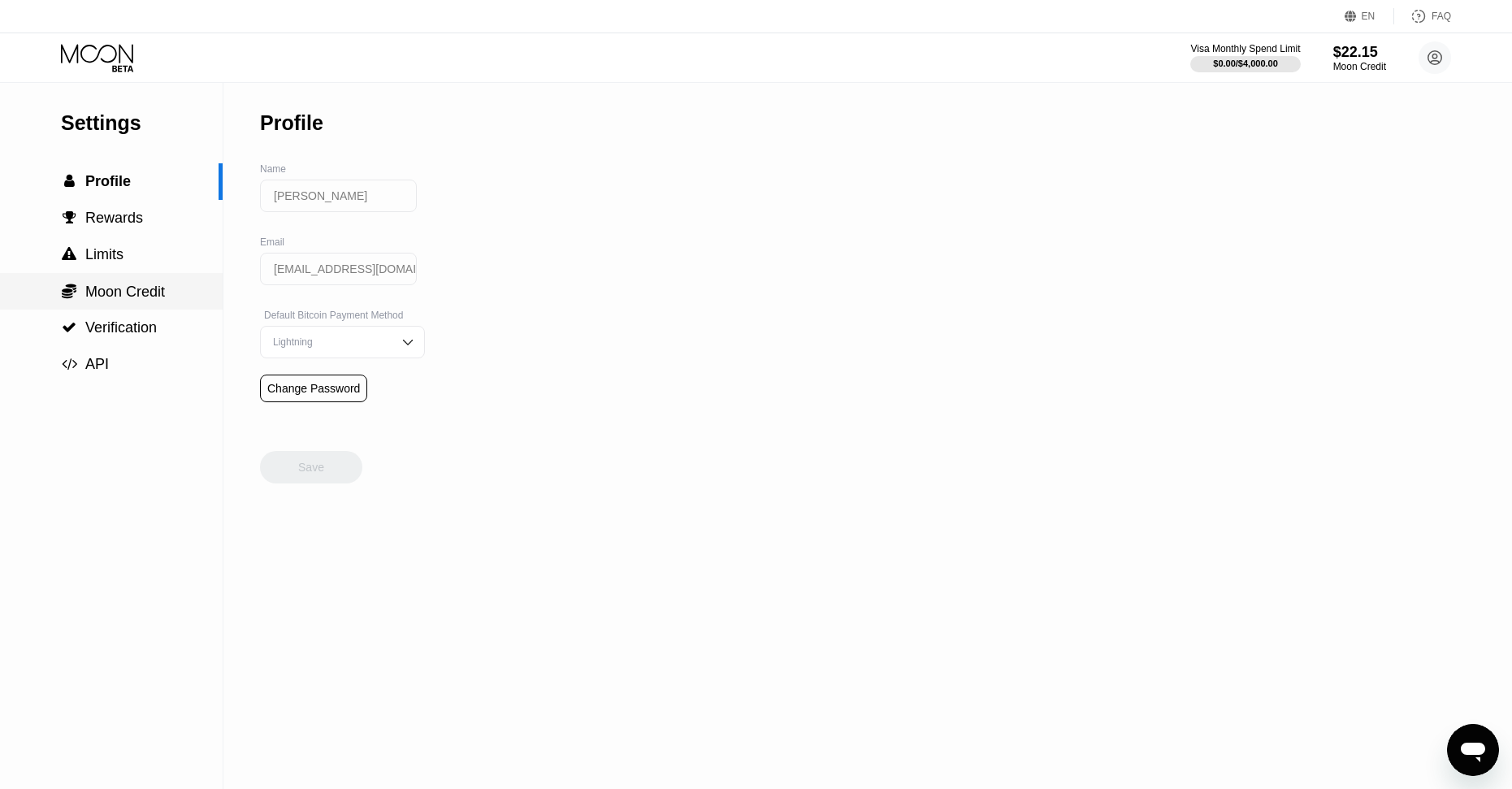
click at [129, 272] on div " Limits" at bounding box center [111, 255] width 222 height 37
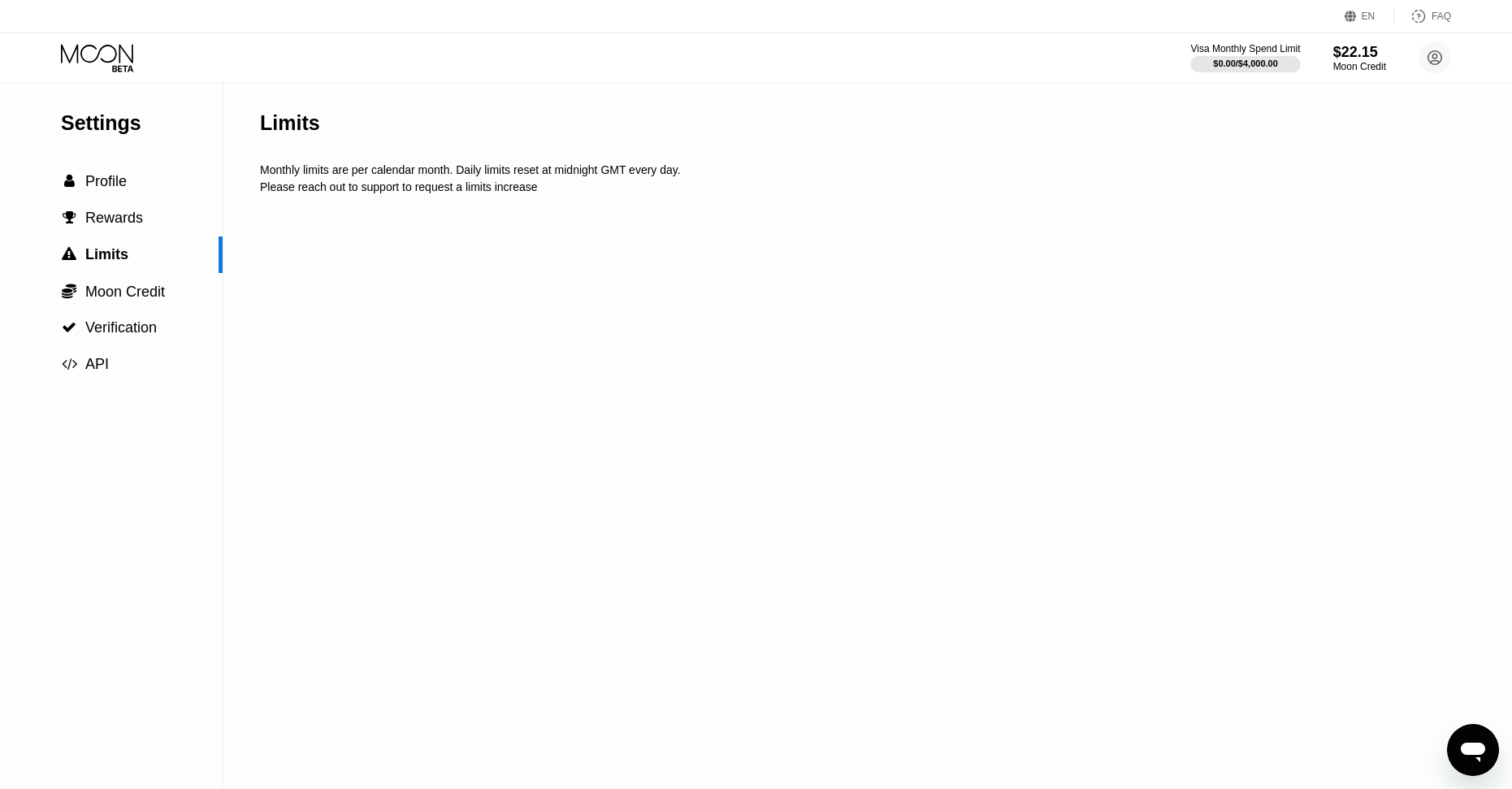
click at [121, 31] on div "EN Language Select an item Save FAQ" at bounding box center [756, 17] width 1512 height 33
click at [121, 48] on icon at bounding box center [99, 58] width 75 height 28
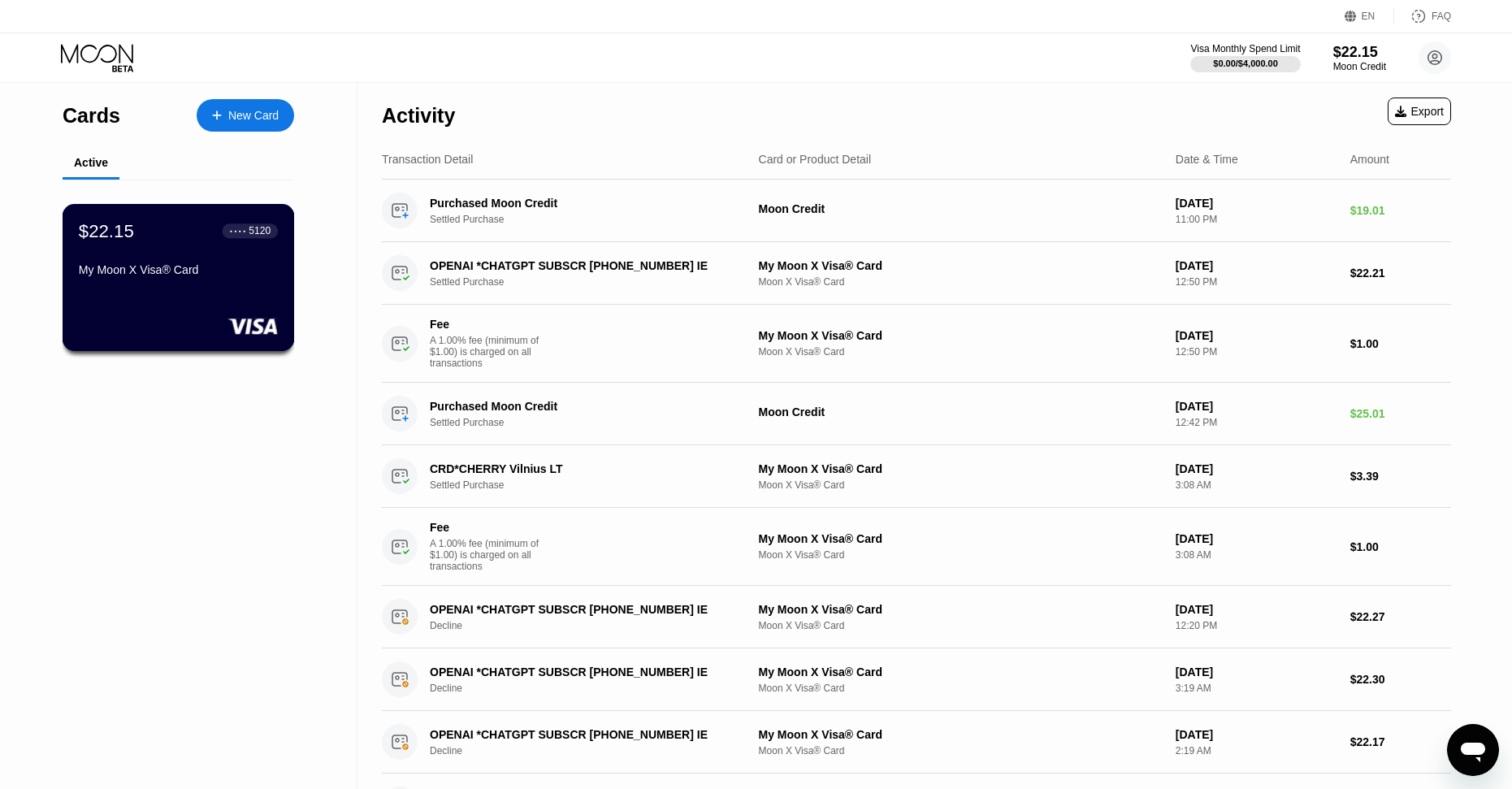
click at [177, 273] on div "My Moon X Visa® Card" at bounding box center [178, 270] width 199 height 13
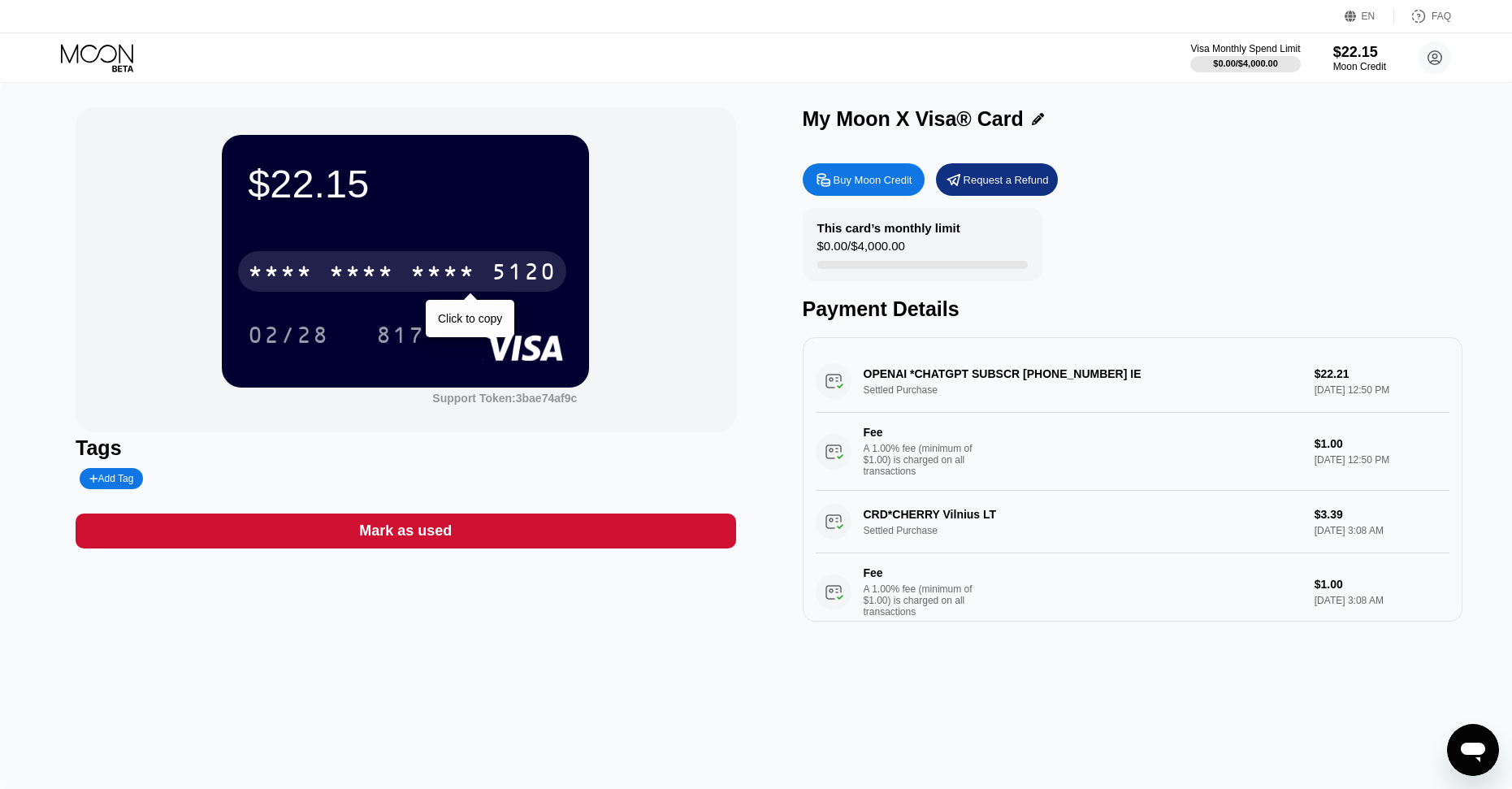
click at [391, 273] on div "* * * *" at bounding box center [362, 273] width 65 height 26
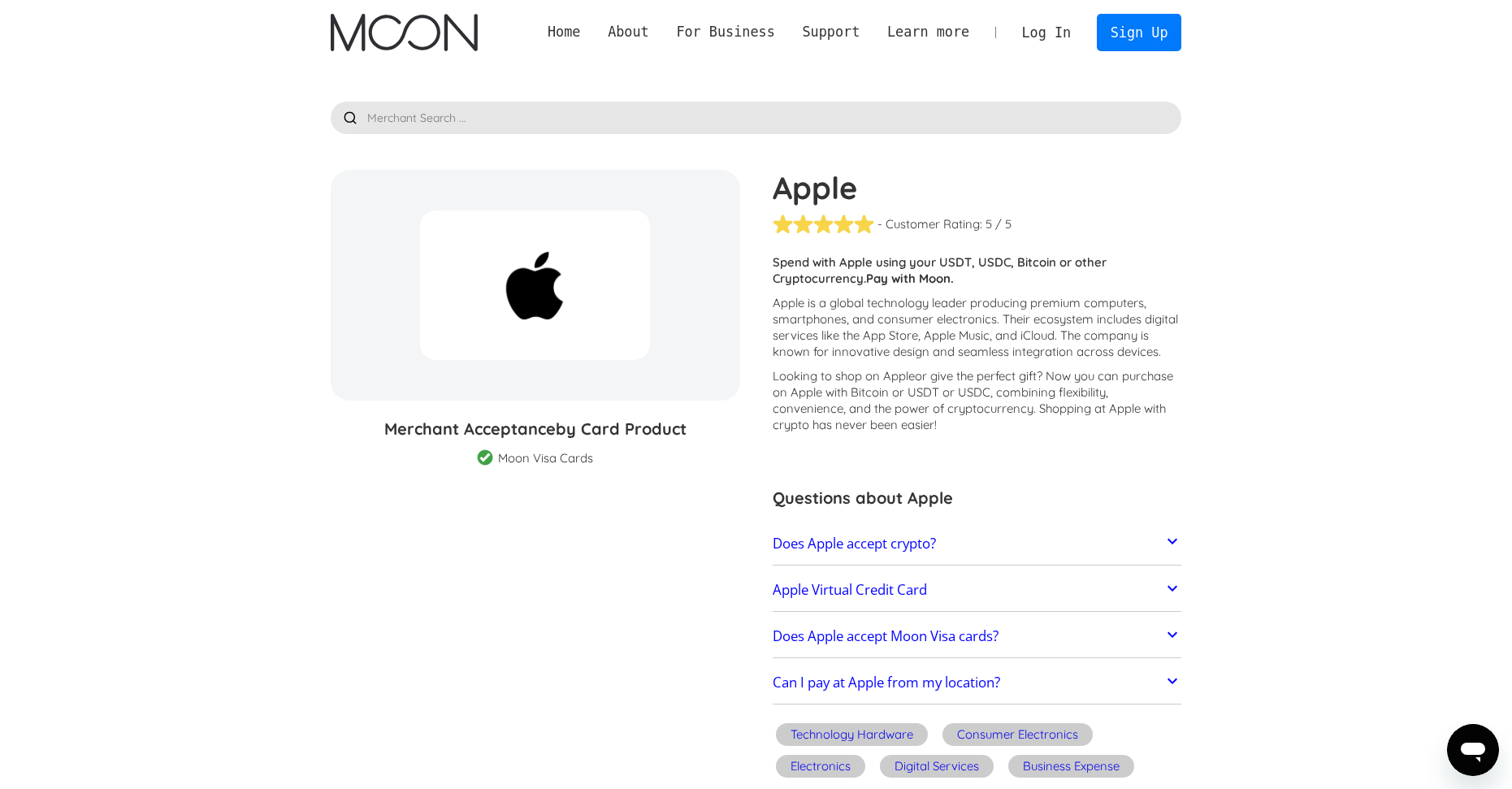
click at [873, 333] on p "Apple is a global technology leader producing premium computers, smartphones, a…" at bounding box center [977, 328] width 410 height 65
drag, startPoint x: 873, startPoint y: 333, endPoint x: 839, endPoint y: 335, distance: 34.1
click at [839, 335] on p "Apple is a global technology leader producing premium computers, smartphones, a…" at bounding box center [977, 328] width 410 height 65
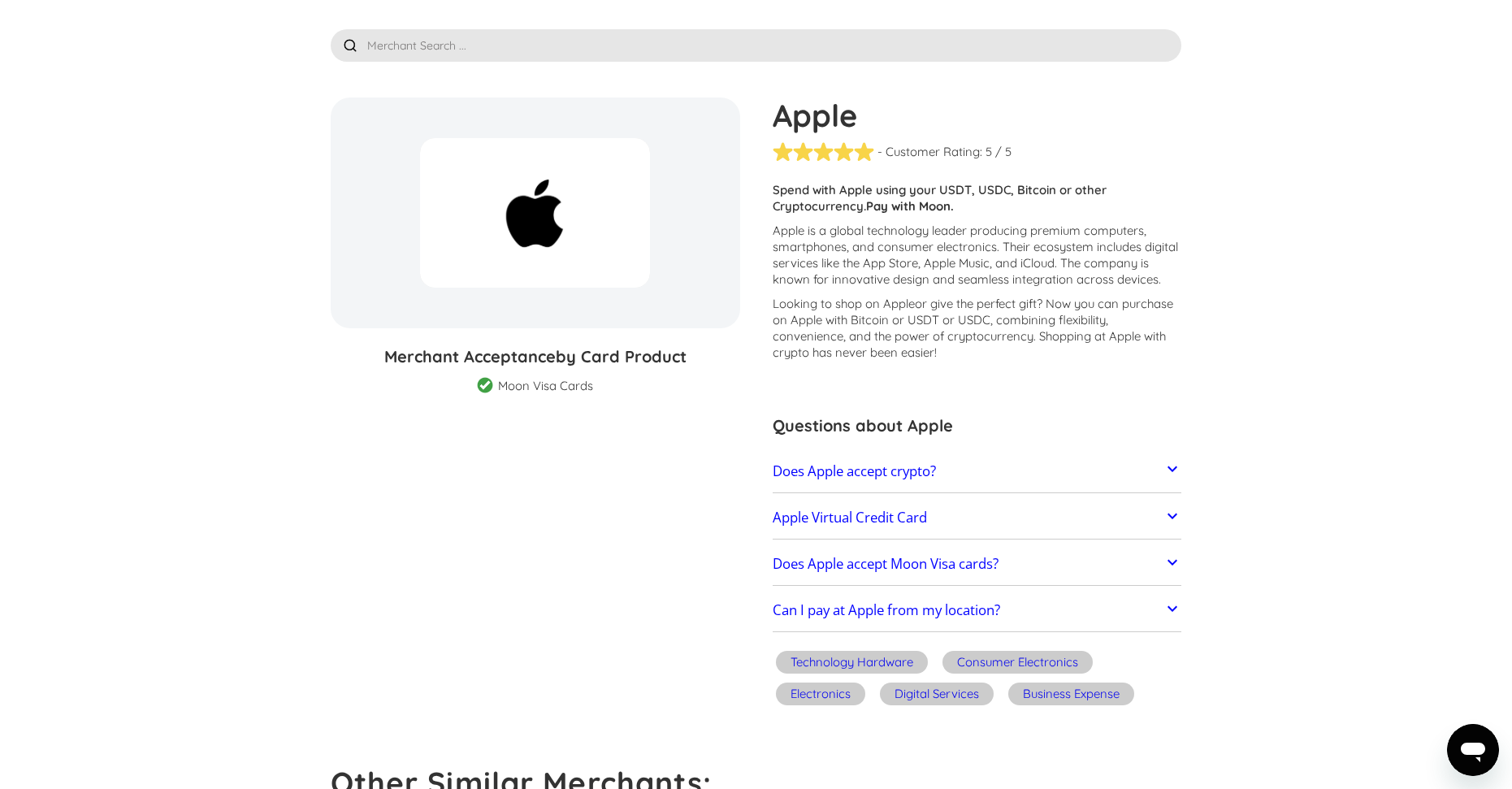
scroll to position [81, 0]
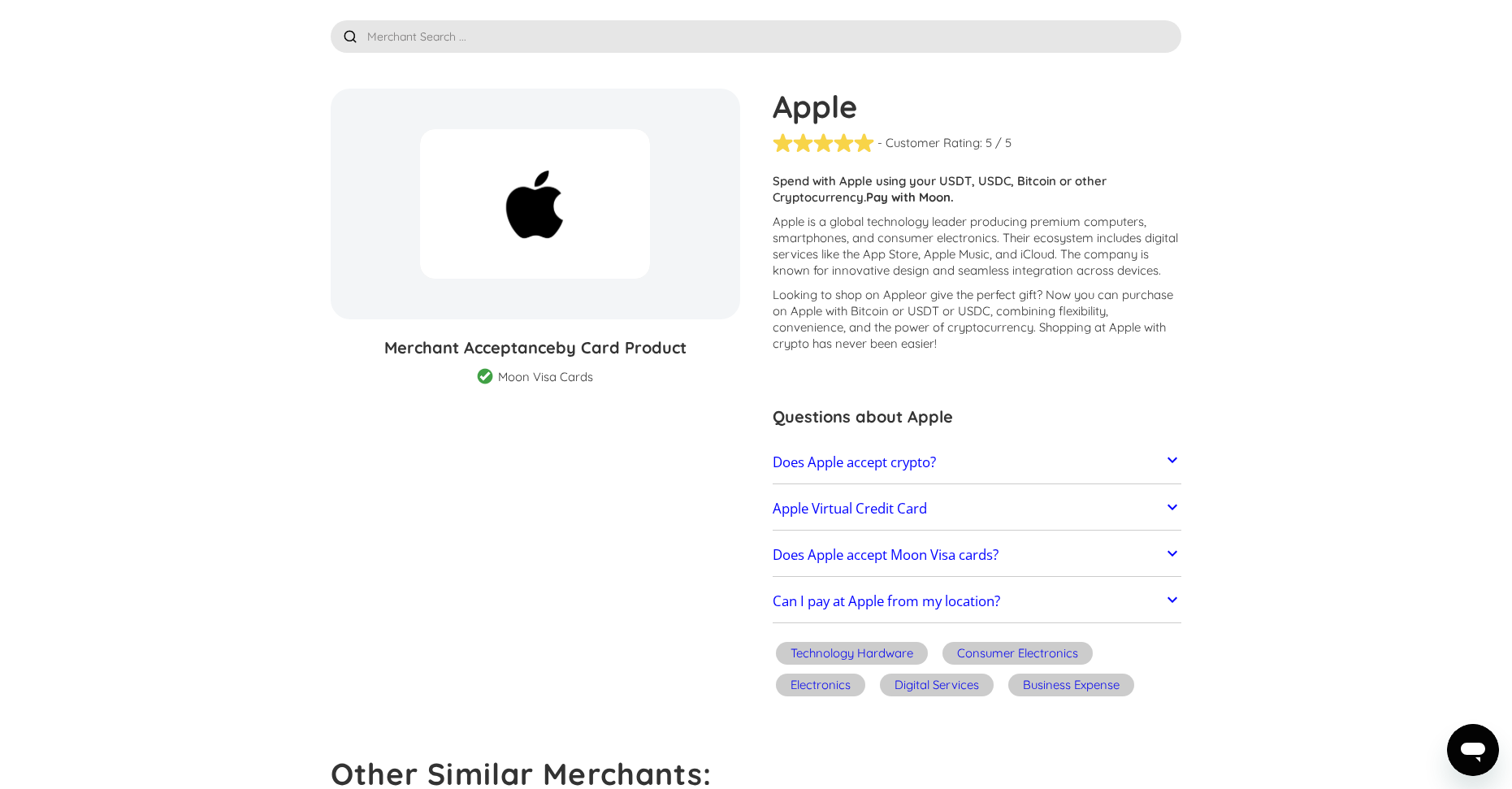
click at [1028, 537] on link "Does Apple accept Moon Visa cards?" at bounding box center [977, 554] width 410 height 34
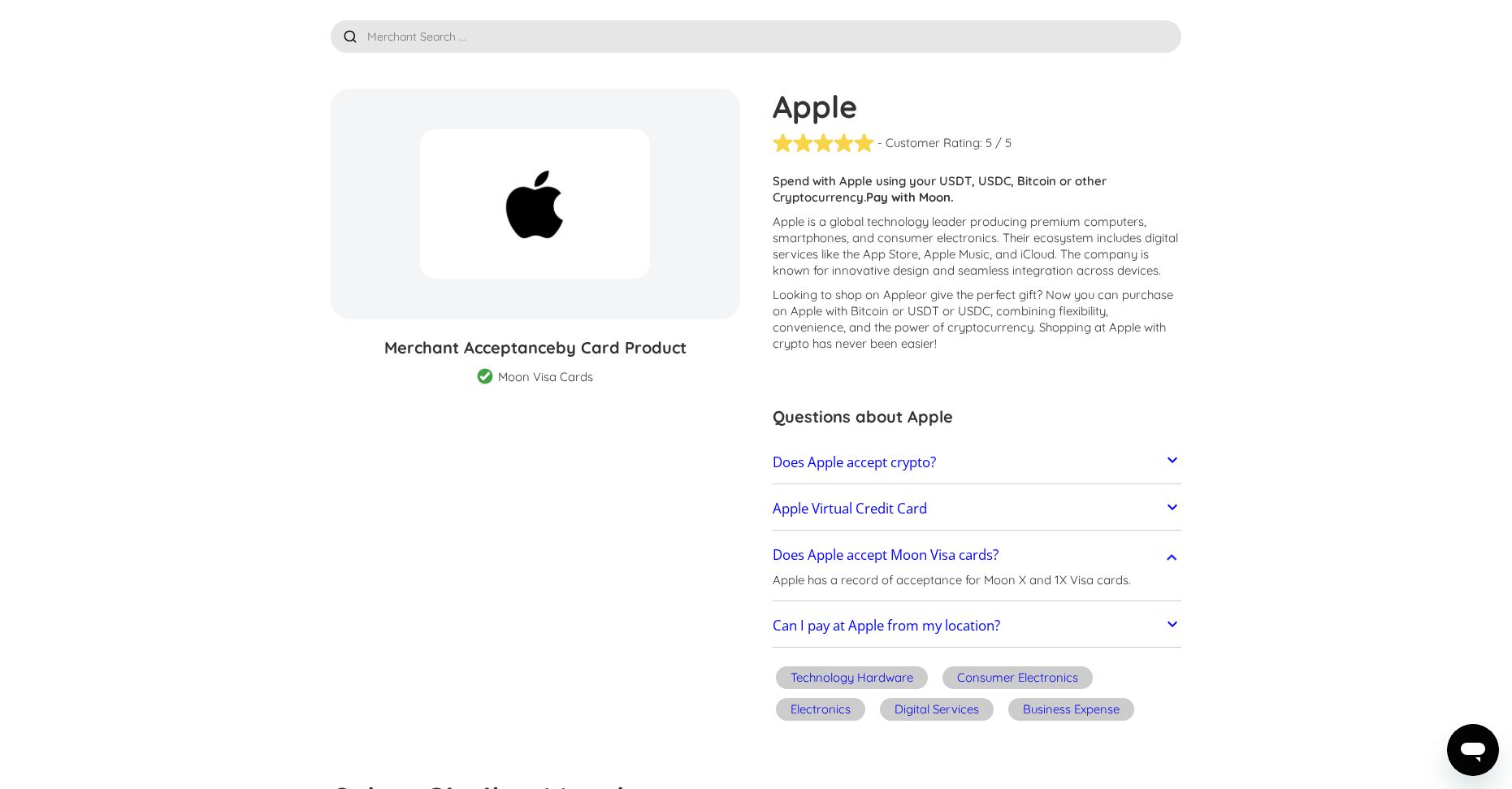
click at [1029, 552] on link "Does Apple accept Moon Visa cards?" at bounding box center [977, 554] width 410 height 34
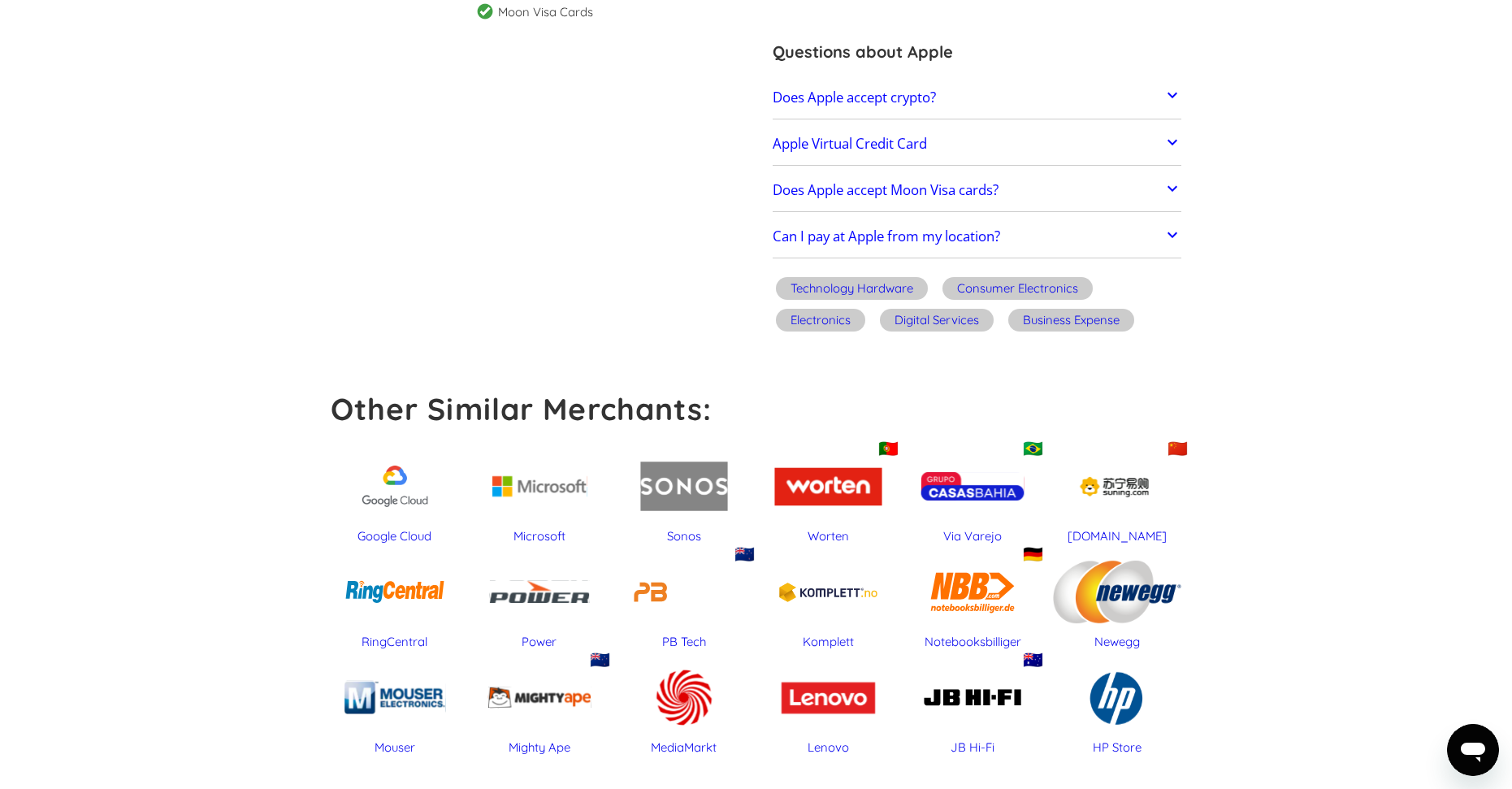
scroll to position [487, 0]
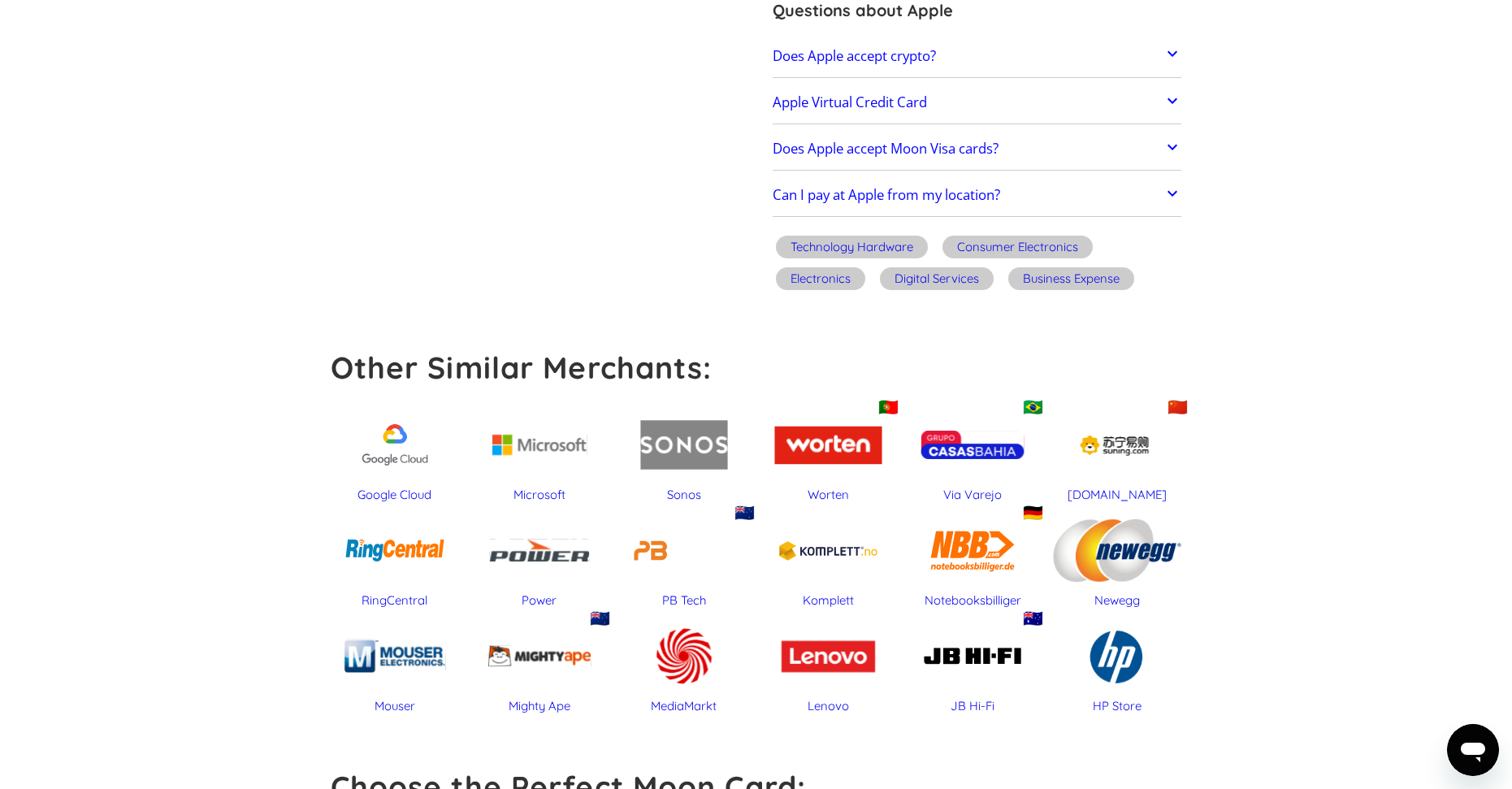
click at [1036, 197] on link "Can I pay at Apple from my location?" at bounding box center [977, 196] width 410 height 34
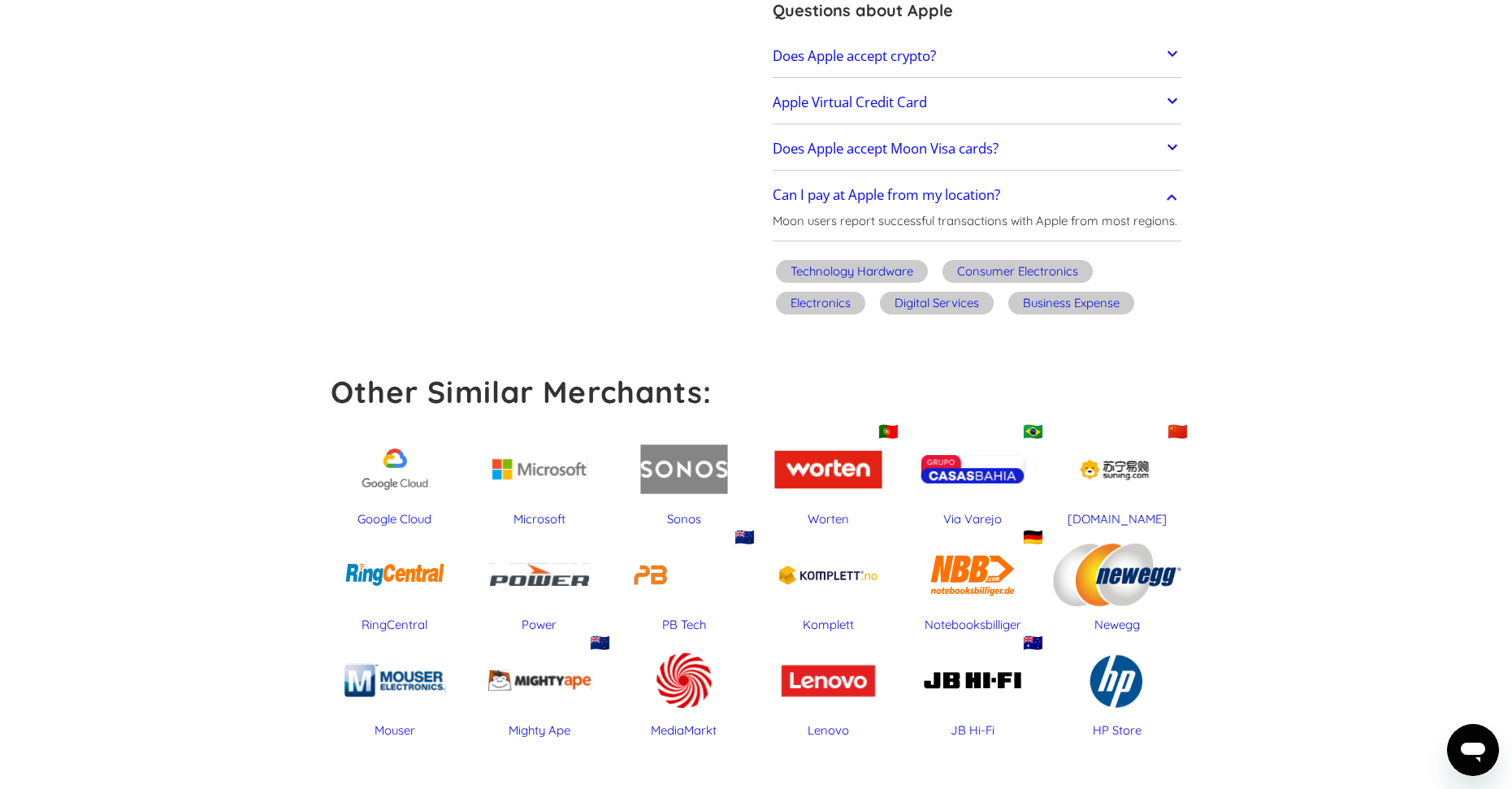
click at [1036, 197] on link "Can I pay at Apple from my location?" at bounding box center [977, 196] width 410 height 34
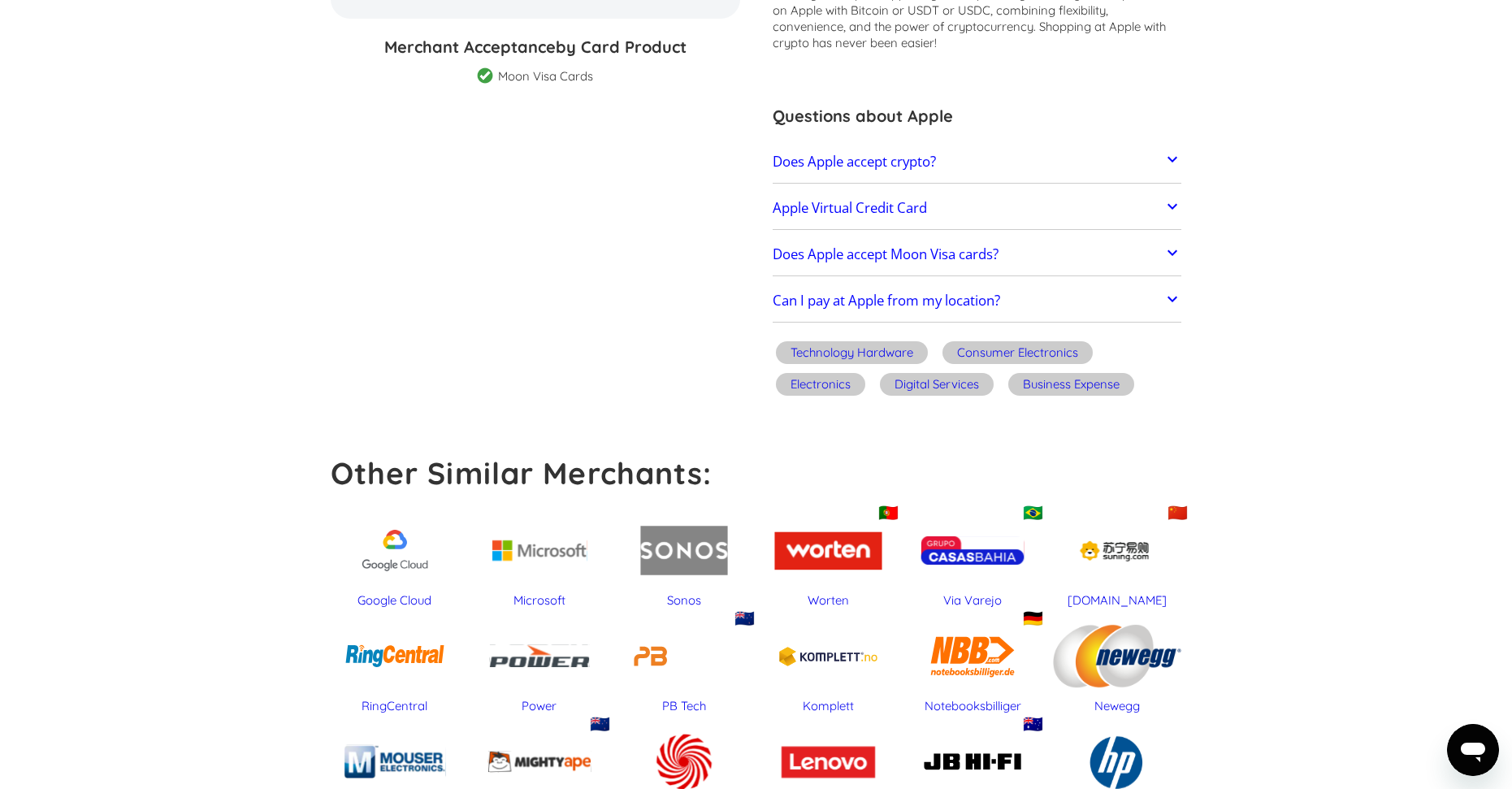
scroll to position [81, 0]
